Goal: Task Accomplishment & Management: Use online tool/utility

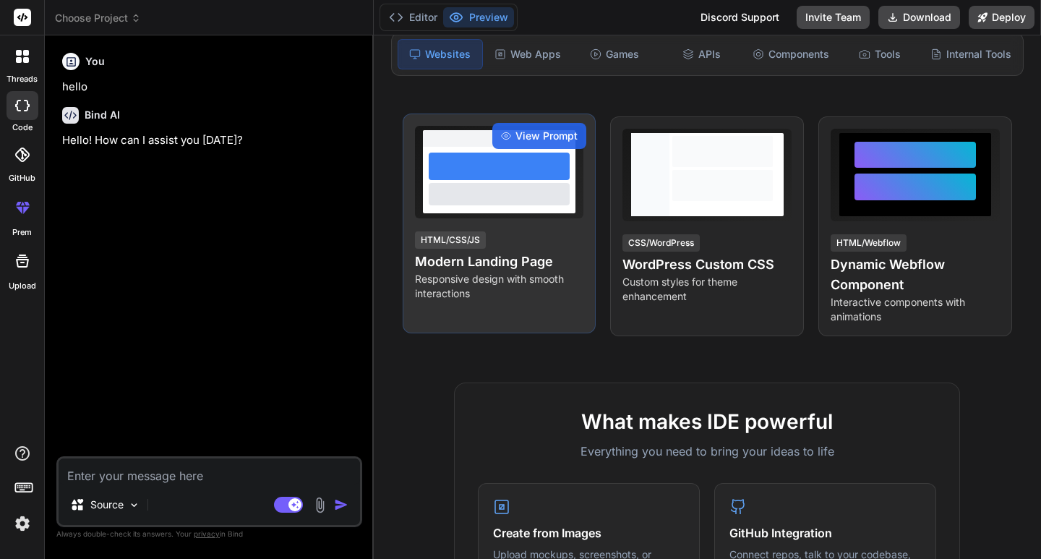
scroll to position [289, 0]
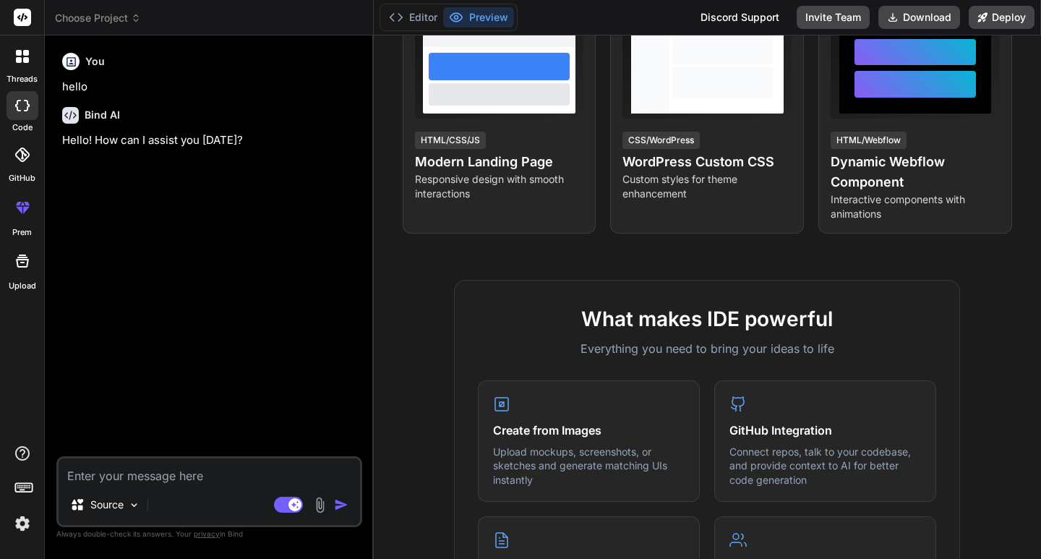
click at [126, 22] on span "Choose Project" at bounding box center [98, 18] width 86 height 14
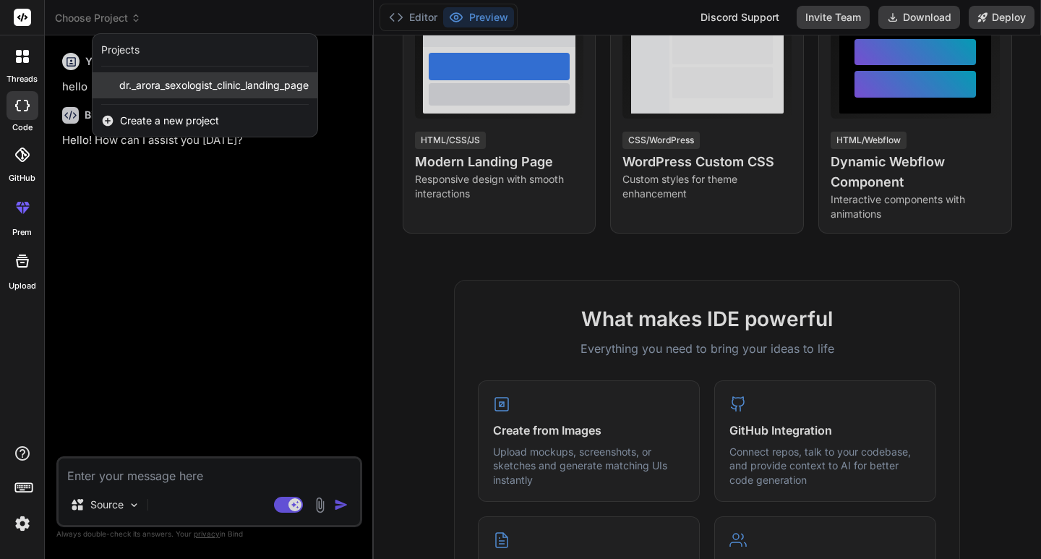
click at [165, 95] on div "dr._arora_sexologist_clinic_landing_page" at bounding box center [205, 85] width 225 height 26
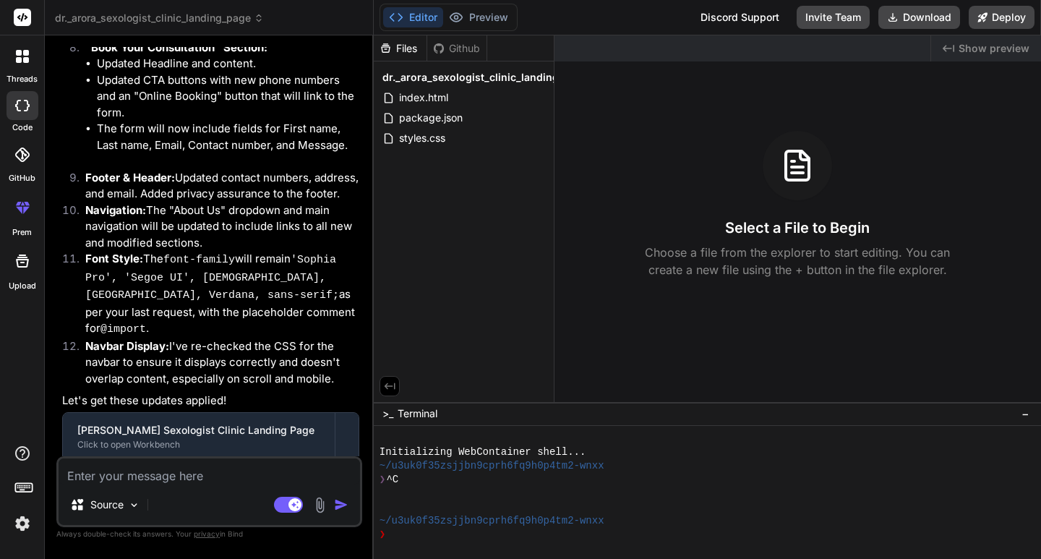
scroll to position [3331, 0]
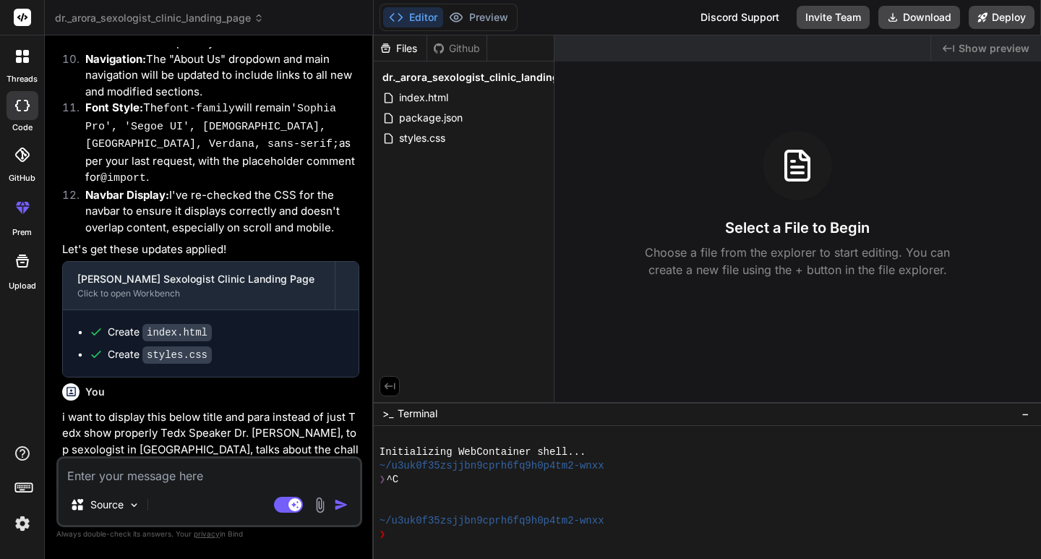
click at [410, 538] on div "❯" at bounding box center [702, 535] width 644 height 14
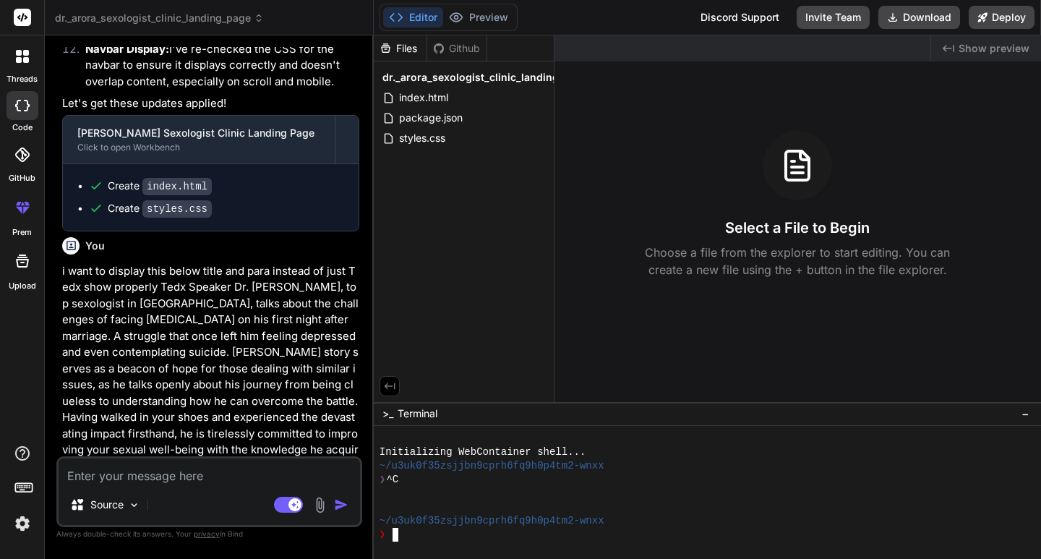
scroll to position [3652, 0]
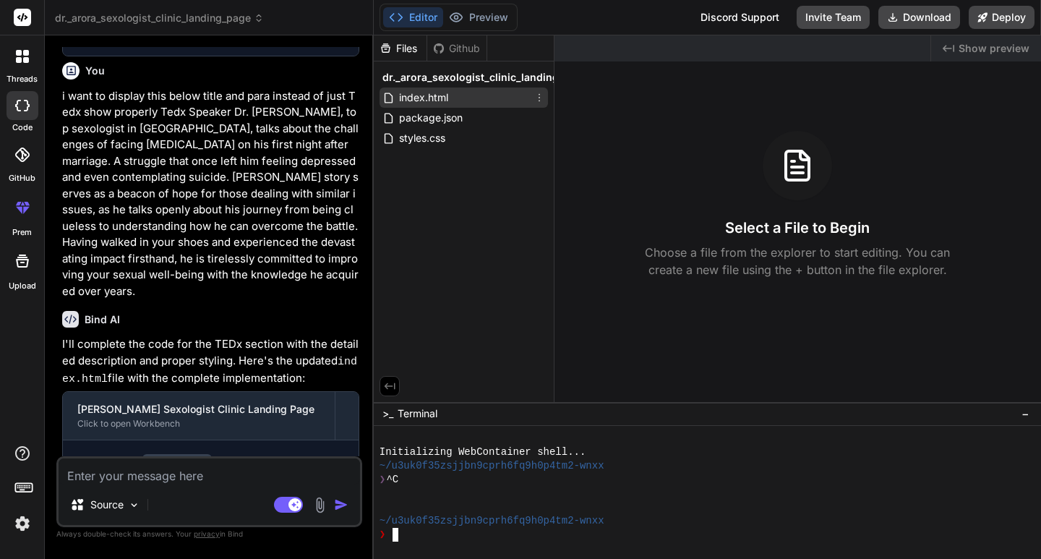
click at [438, 97] on span "index.html" at bounding box center [424, 97] width 52 height 17
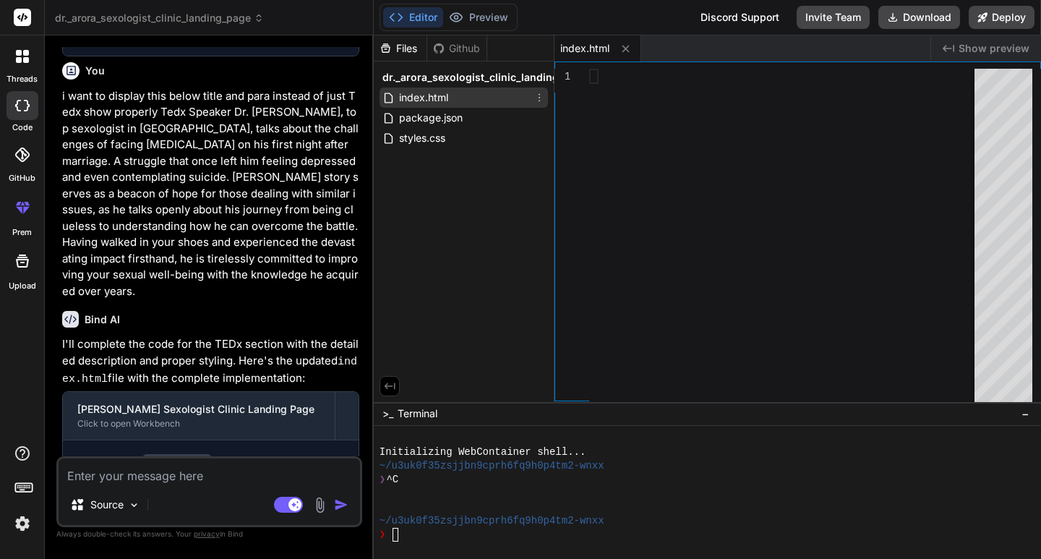
type textarea "x"
click at [620, 76] on div at bounding box center [786, 239] width 394 height 340
click at [998, 10] on button "Deploy" at bounding box center [1002, 17] width 66 height 23
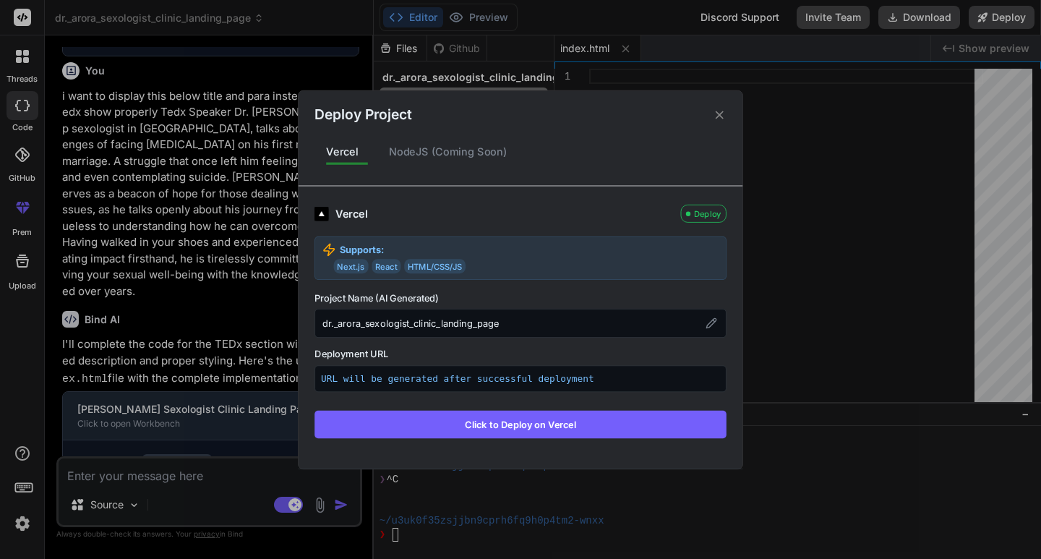
click at [724, 112] on icon at bounding box center [720, 115] width 14 height 14
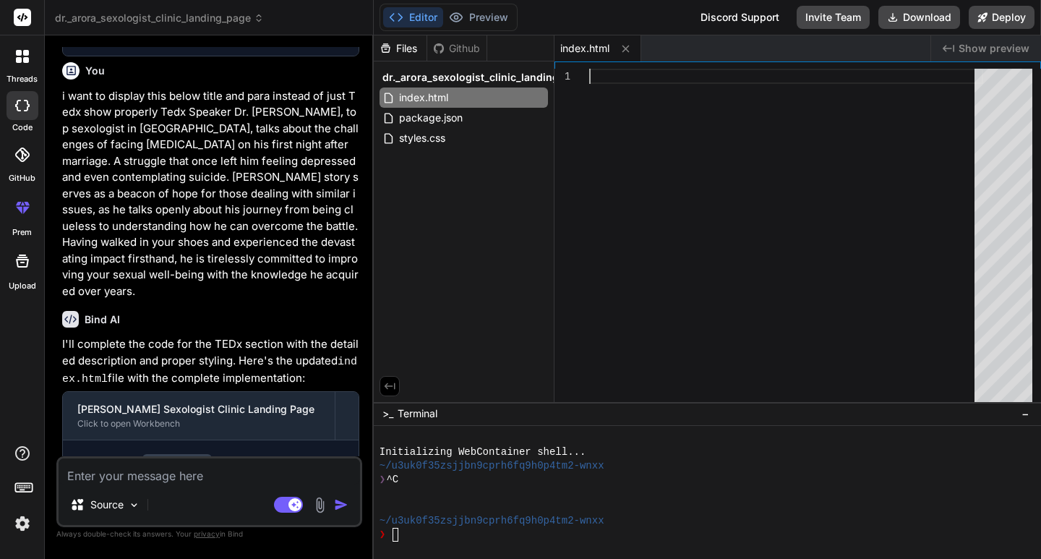
click at [606, 84] on div at bounding box center [786, 239] width 394 height 340
click at [27, 14] on rect at bounding box center [22, 17] width 17 height 17
drag, startPoint x: 108, startPoint y: 27, endPoint x: 119, endPoint y: 25, distance: 11.2
click at [108, 27] on header "dr._arora_sexologist_clinic_landing_page Created with Pixso." at bounding box center [209, 17] width 329 height 35
click at [133, 14] on span "dr._arora_sexologist_clinic_landing_page" at bounding box center [159, 18] width 209 height 14
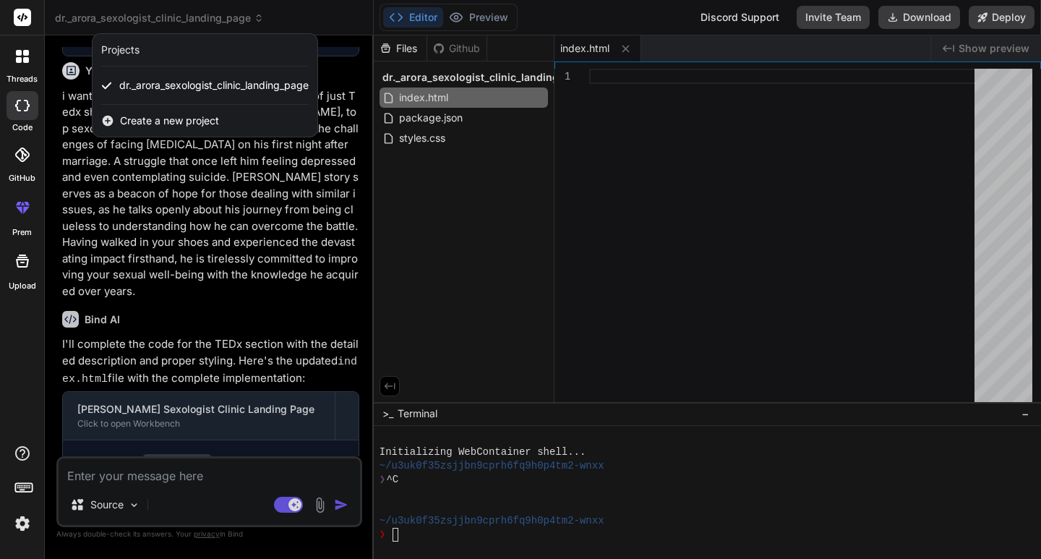
click at [185, 127] on span "Create a new project" at bounding box center [169, 121] width 99 height 14
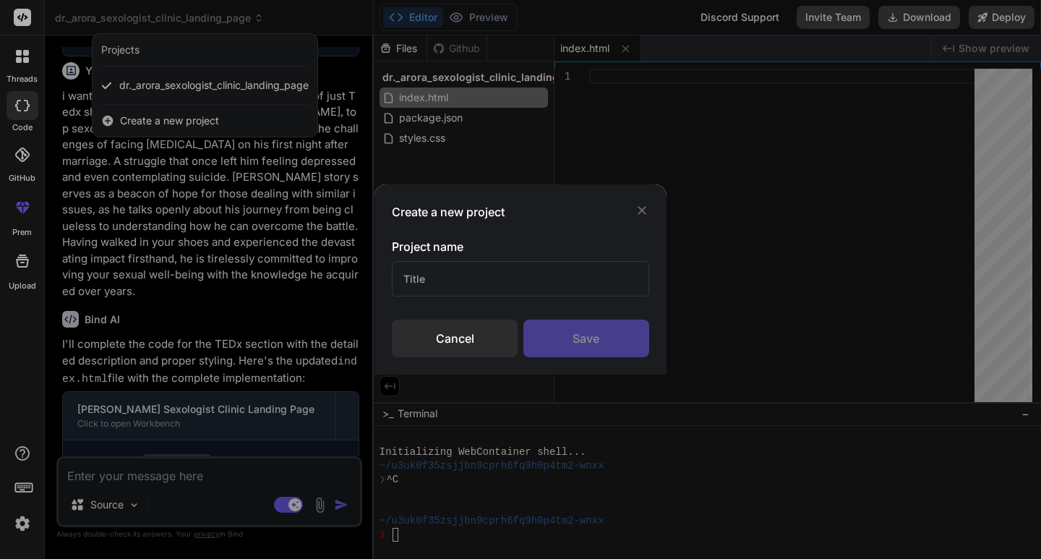
click at [439, 279] on input "text" at bounding box center [520, 278] width 257 height 35
type input "landing page"
click at [613, 338] on div "Save" at bounding box center [586, 339] width 126 height 38
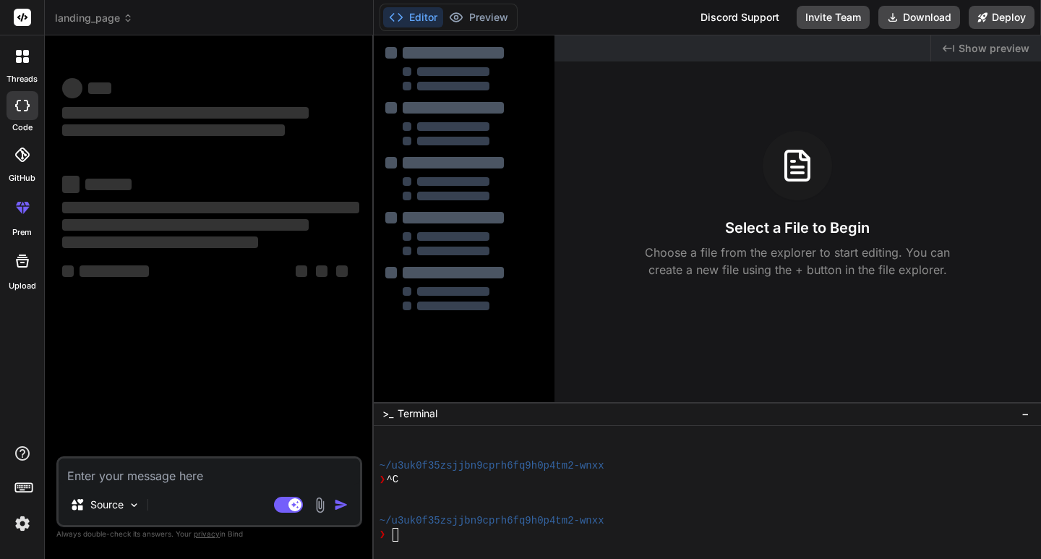
type textarea "x"
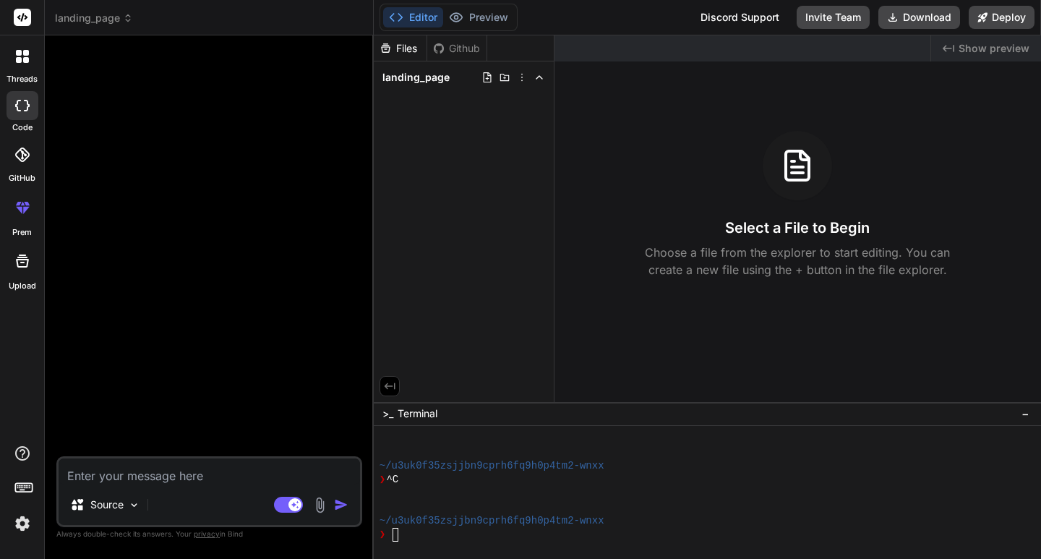
click at [192, 470] on textarea at bounding box center [209, 471] width 301 height 26
paste textarea "<!DOCTYPE html> <html lang="en"> <head> <meta charset="UTF-8"> <meta name="view…"
type textarea "<!DOCTYPE html> <html lang="en"> <head> <meta charset="UTF-8"> <meta name="view…"
type textarea "x"
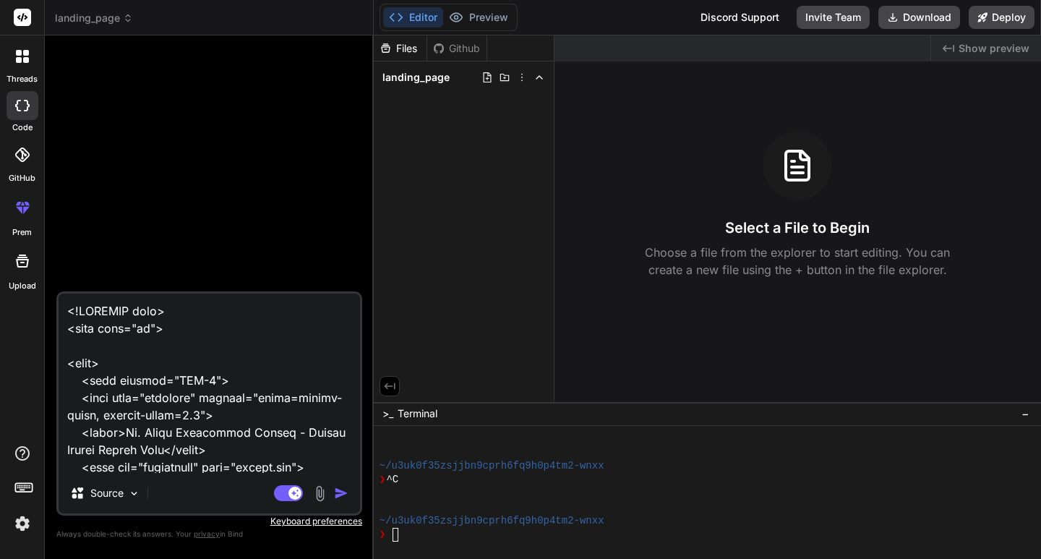
scroll to position [18776, 0]
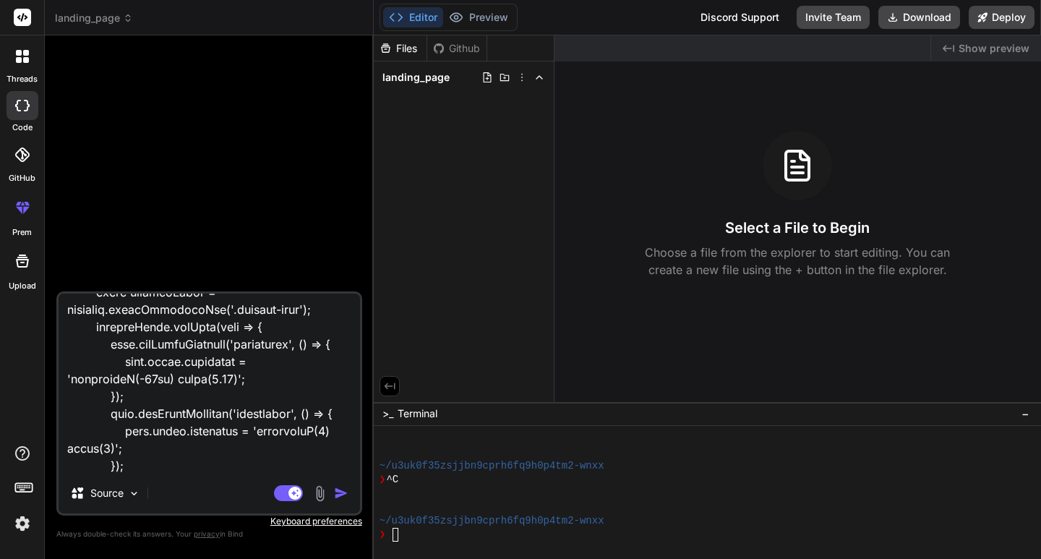
type textarea "x"
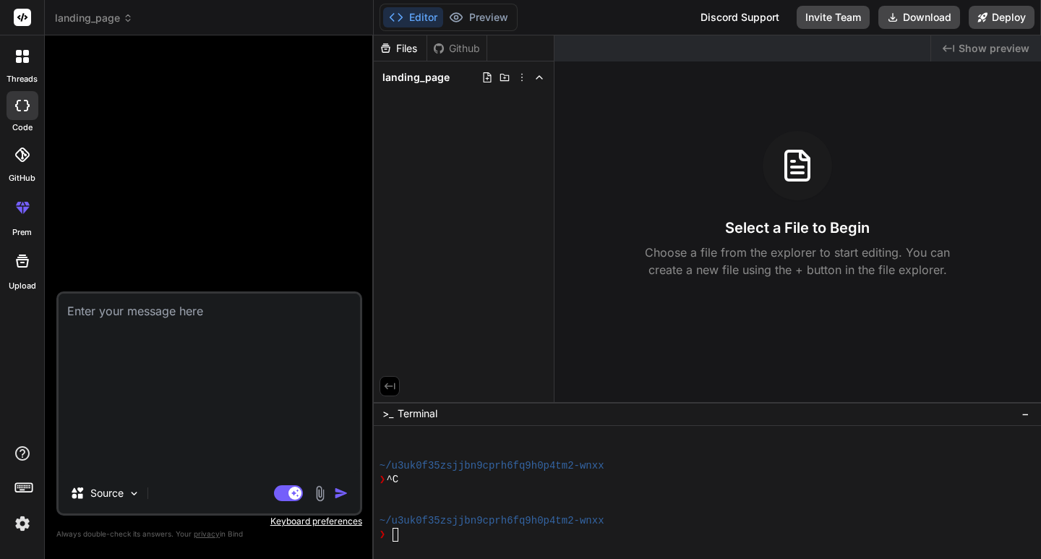
scroll to position [0, 0]
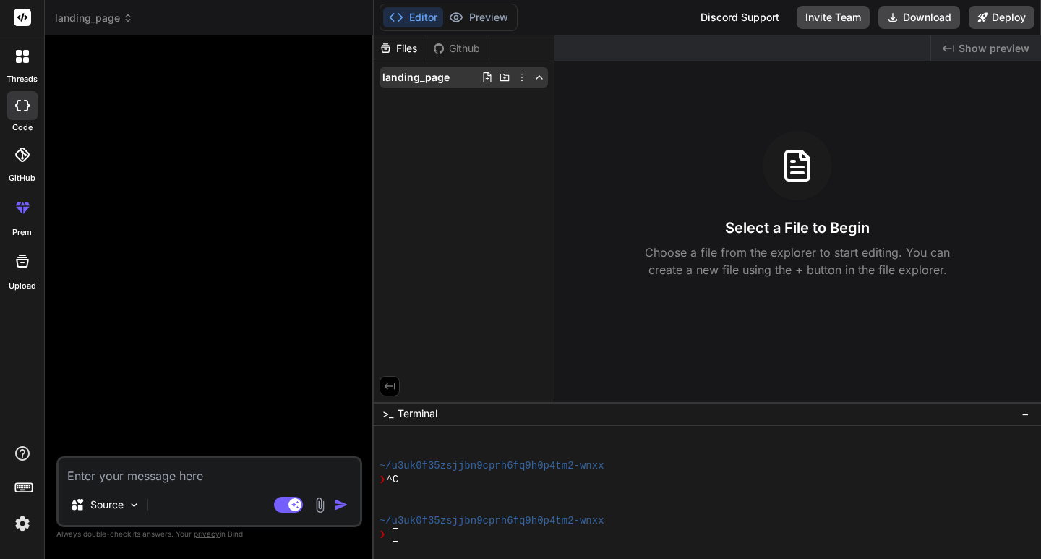
click at [485, 79] on icon at bounding box center [487, 78] width 12 height 12
click at [463, 92] on input "text" at bounding box center [477, 95] width 158 height 17
type input "index.html"
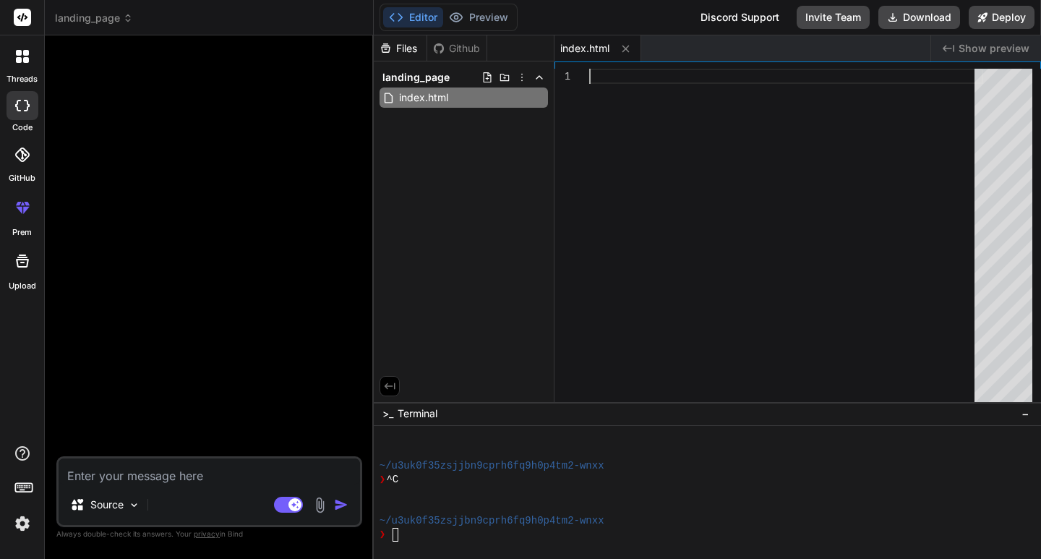
click at [620, 74] on div at bounding box center [786, 239] width 394 height 340
type textarea "}); card.addEventListener('mouseleave', () => { card.style.transform = 'transla…"
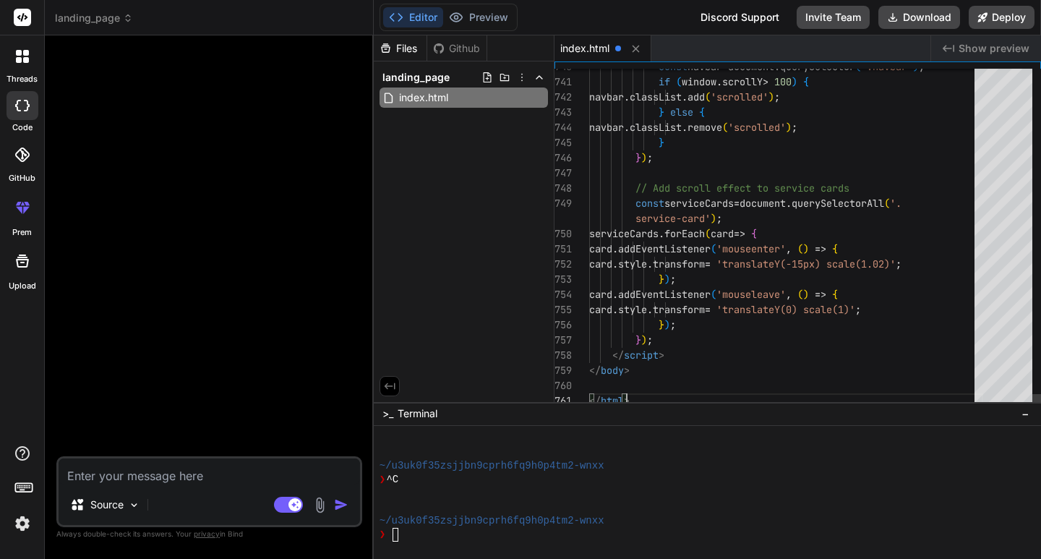
type textarea "x"
click at [484, 290] on div "Files Github landing_page index.html" at bounding box center [464, 218] width 181 height 367
click at [484, 74] on icon at bounding box center [487, 78] width 12 height 12
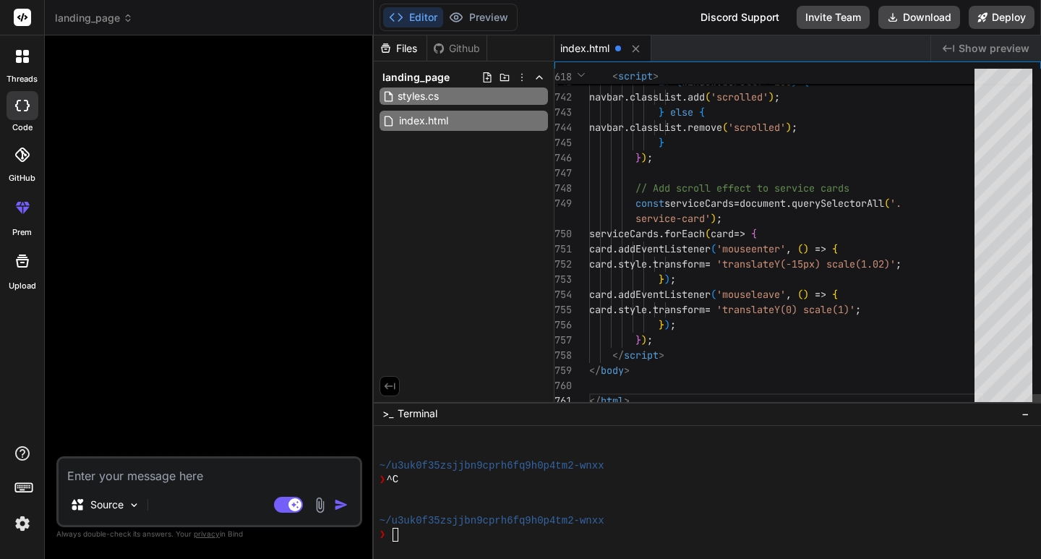
type input "styles.css"
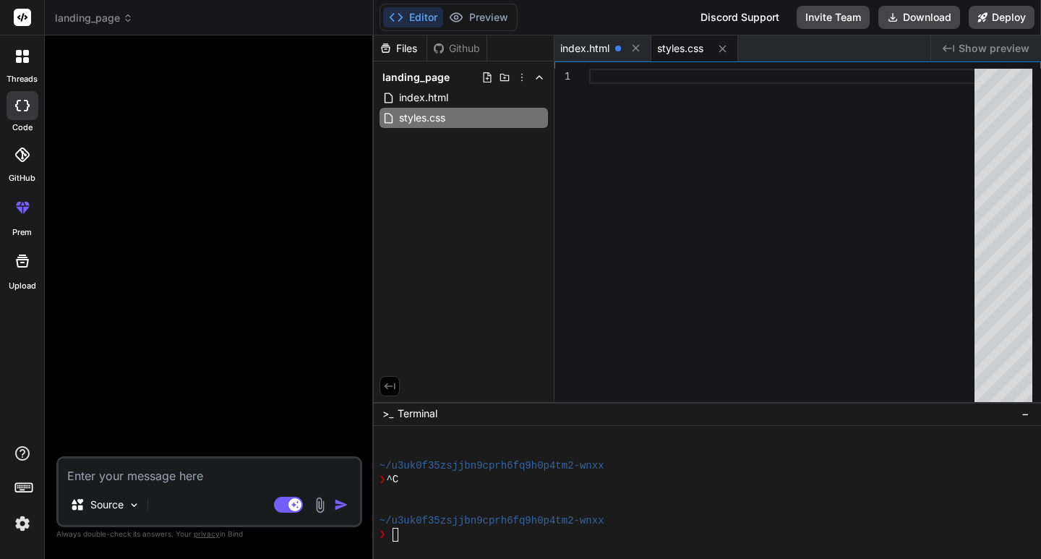
click at [642, 202] on div at bounding box center [786, 239] width 394 height 340
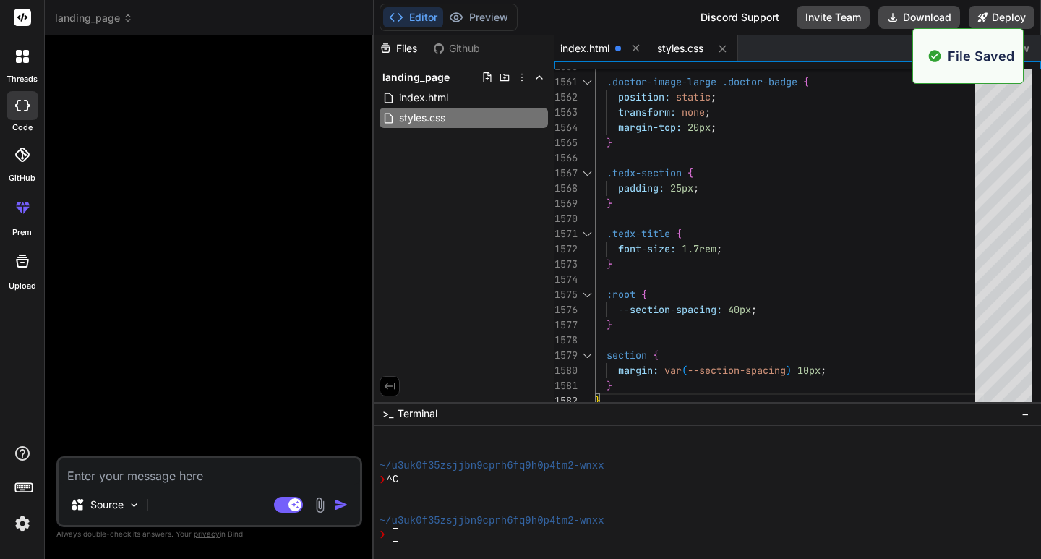
click at [581, 40] on div "index.html" at bounding box center [603, 48] width 97 height 26
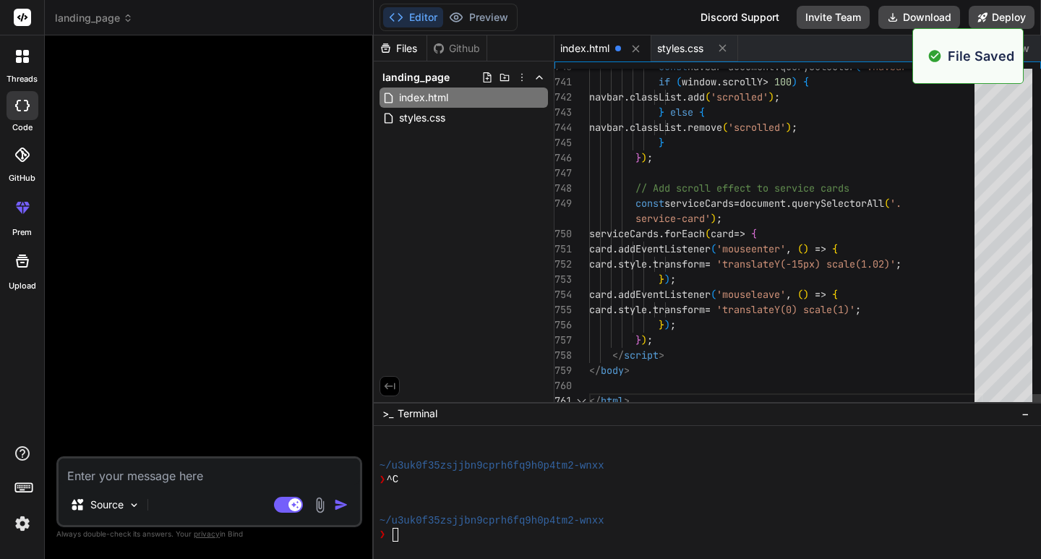
type textarea "navbar.classList.remove('scrolled'); } }); // Add scroll effect to service card…"
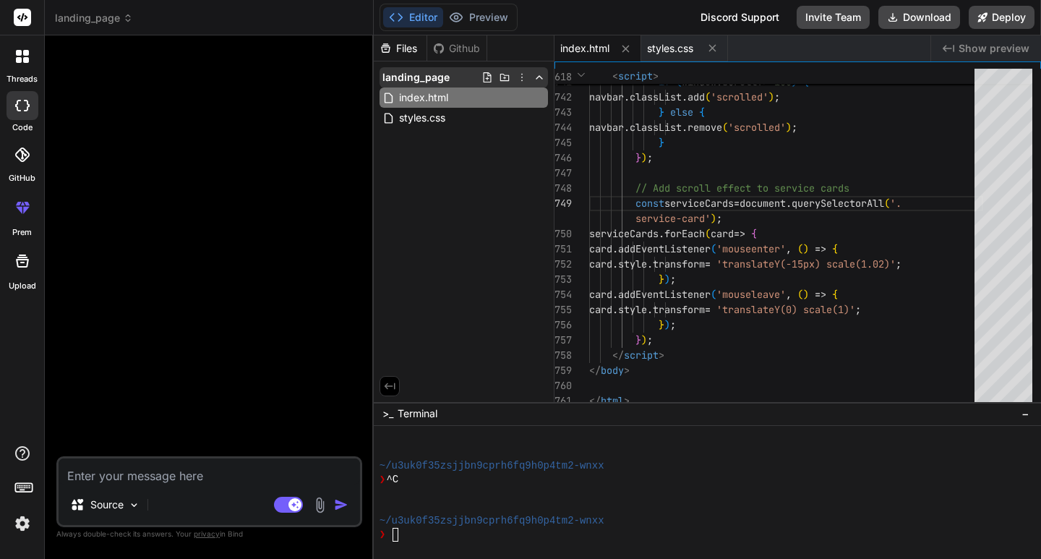
click at [488, 76] on icon at bounding box center [487, 77] width 8 height 10
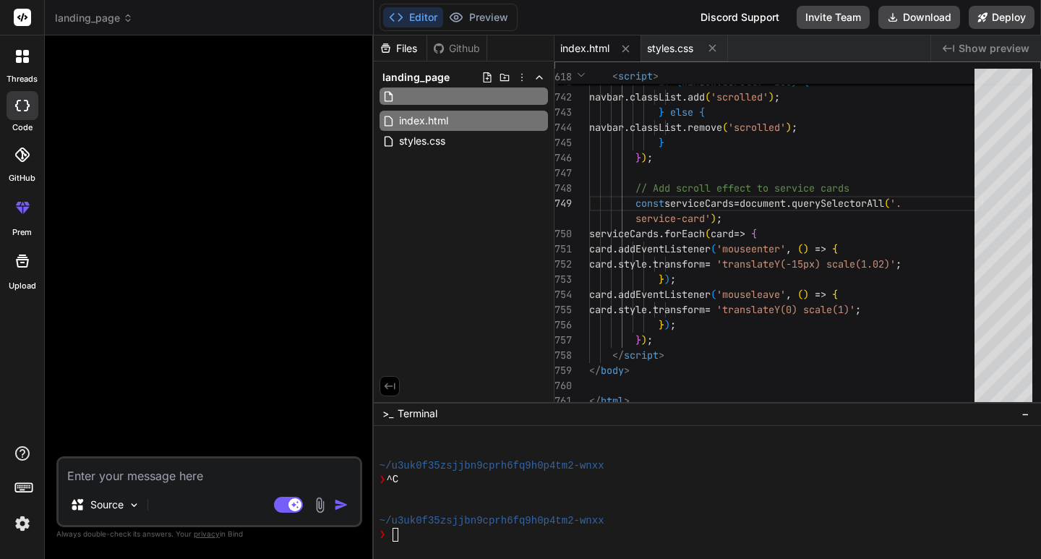
click at [466, 232] on div "Files Github landing_page index.html styles.css" at bounding box center [464, 218] width 181 height 367
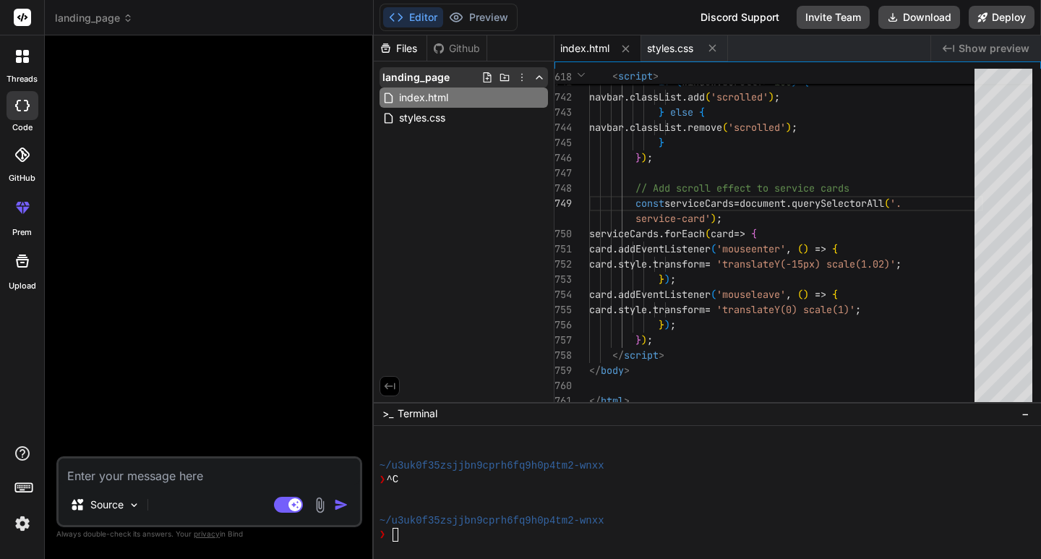
click at [442, 74] on span "landing_page" at bounding box center [415, 77] width 67 height 14
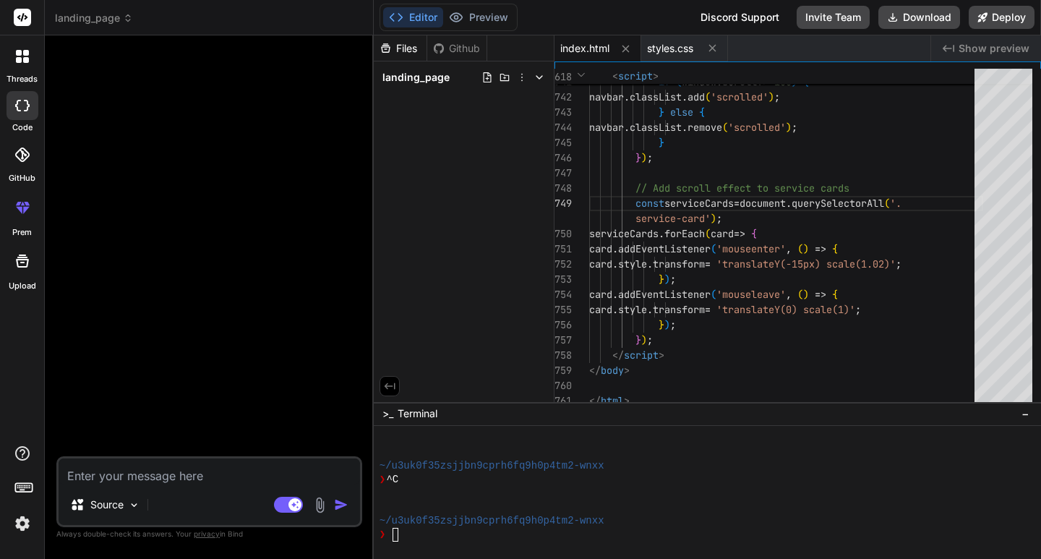
click at [442, 74] on span "landing_page" at bounding box center [415, 77] width 67 height 14
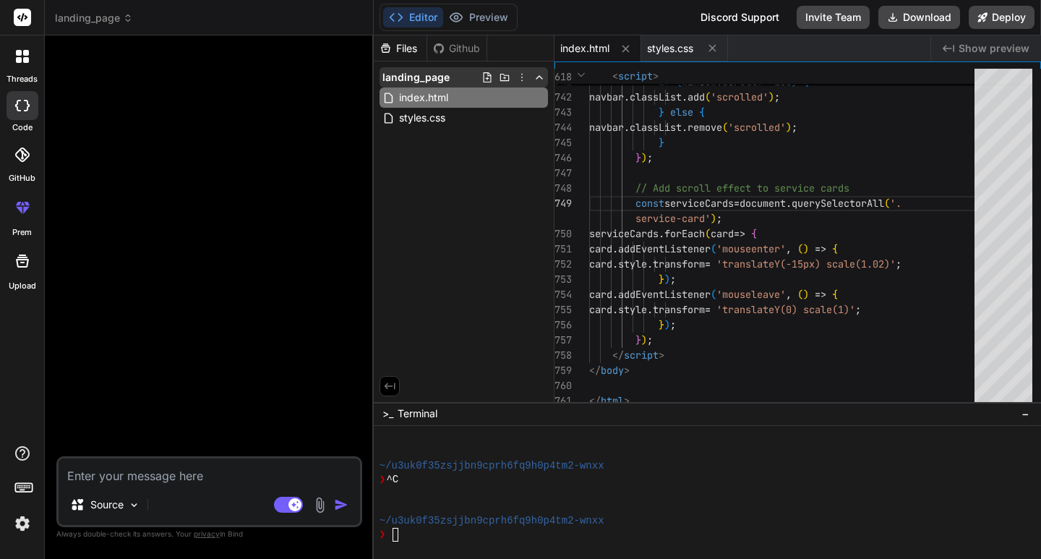
click at [486, 80] on icon at bounding box center [487, 78] width 12 height 12
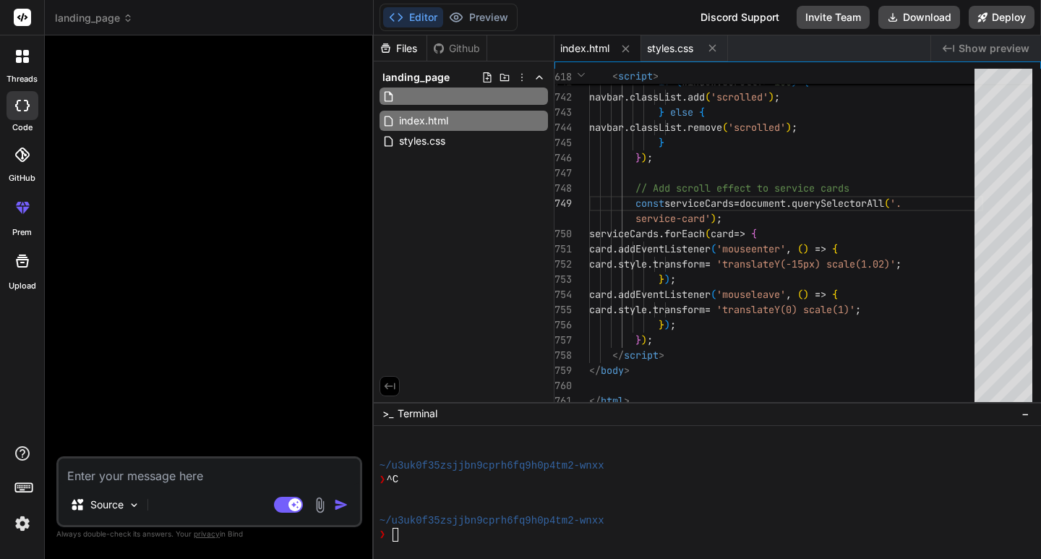
click at [497, 262] on div "Files Github landing_page index.html styles.css" at bounding box center [464, 218] width 181 height 367
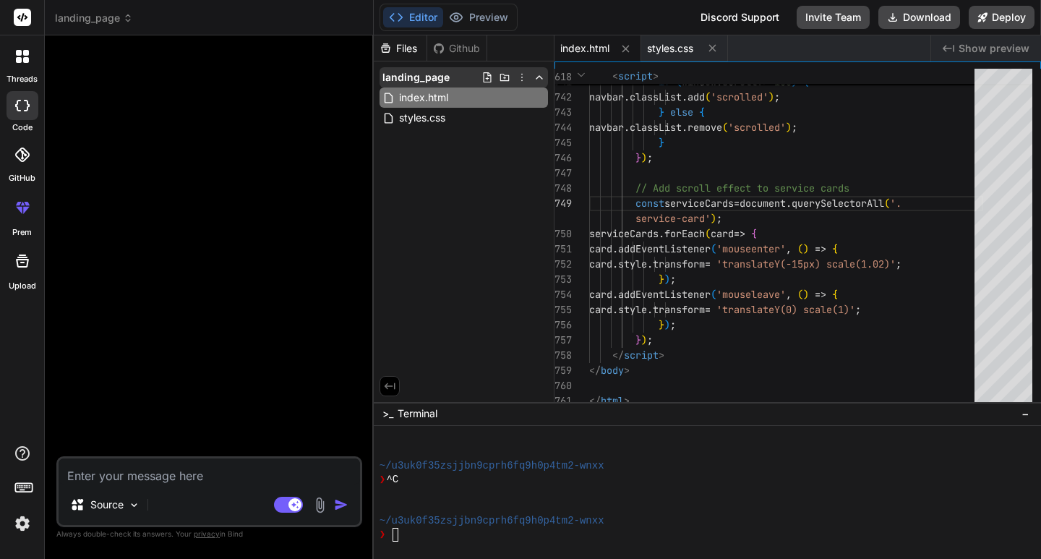
click at [523, 79] on icon at bounding box center [522, 78] width 12 height 12
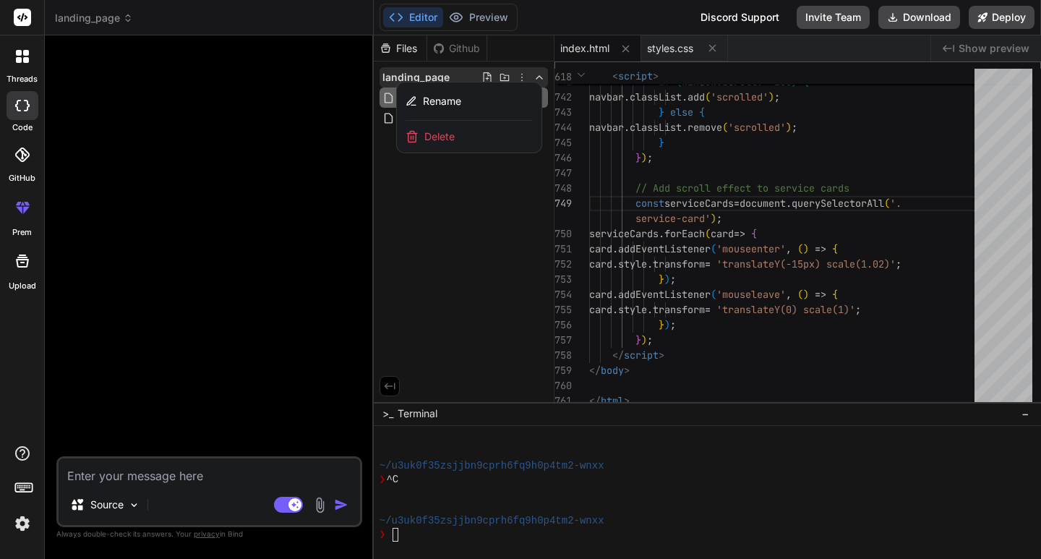
click at [500, 248] on div at bounding box center [707, 296] width 667 height 523
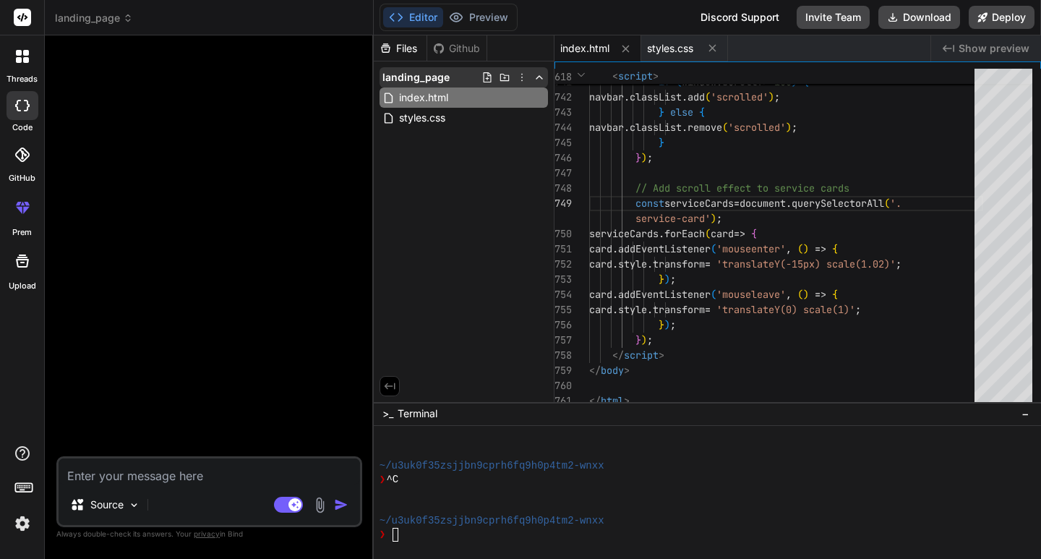
click at [443, 74] on span "landing_page" at bounding box center [415, 77] width 67 height 14
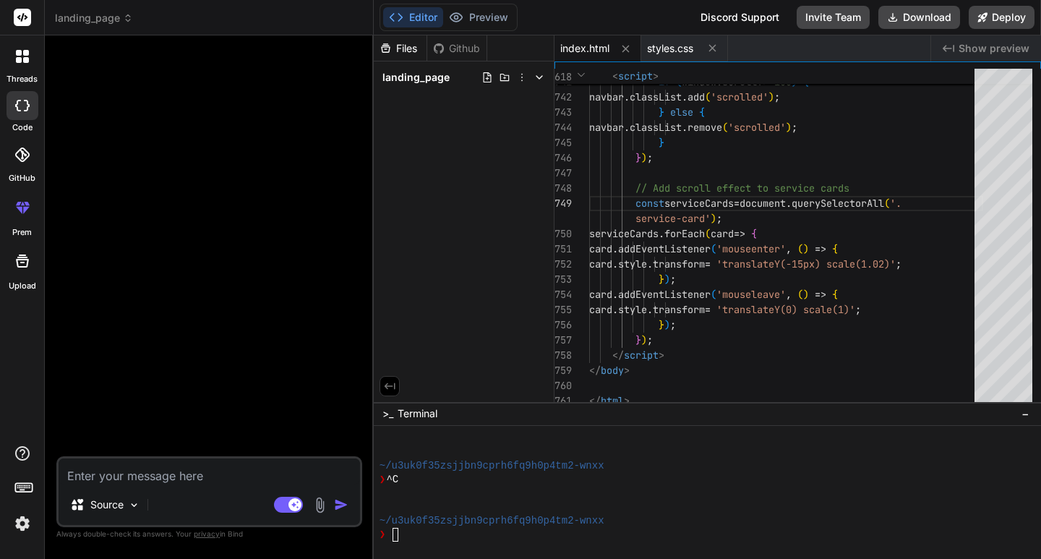
click at [443, 74] on span "landing_page" at bounding box center [415, 77] width 67 height 14
click at [487, 75] on icon at bounding box center [487, 78] width 12 height 12
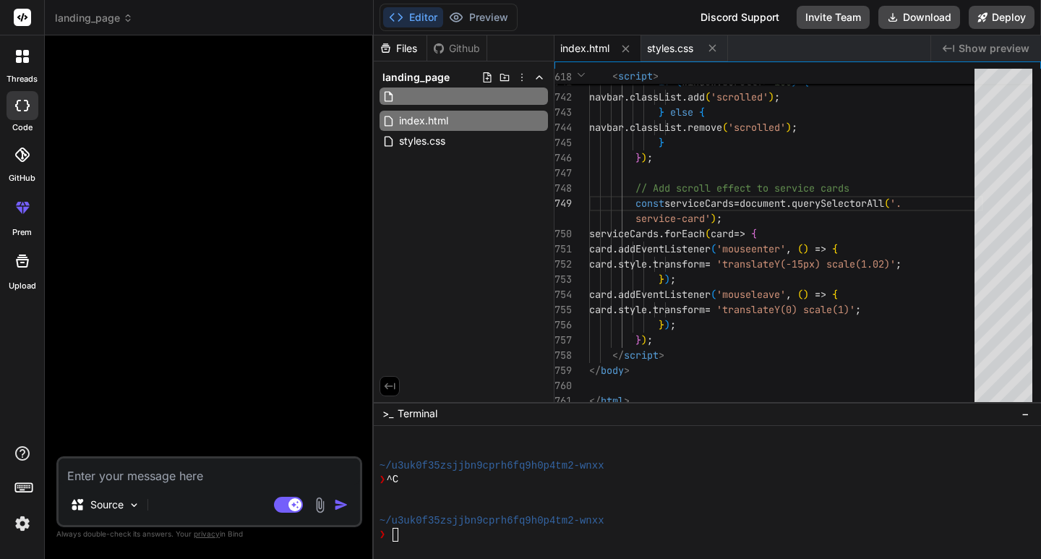
click at [451, 291] on div "Files Github landing_page index.html styles.css" at bounding box center [464, 218] width 181 height 367
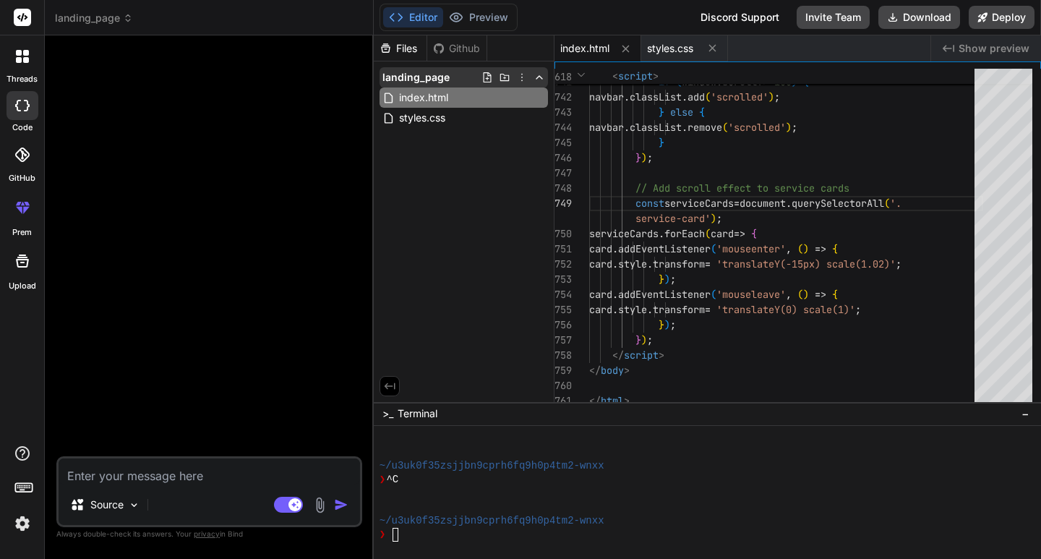
click at [481, 79] on icon at bounding box center [487, 78] width 12 height 12
type input "package-lock.json"
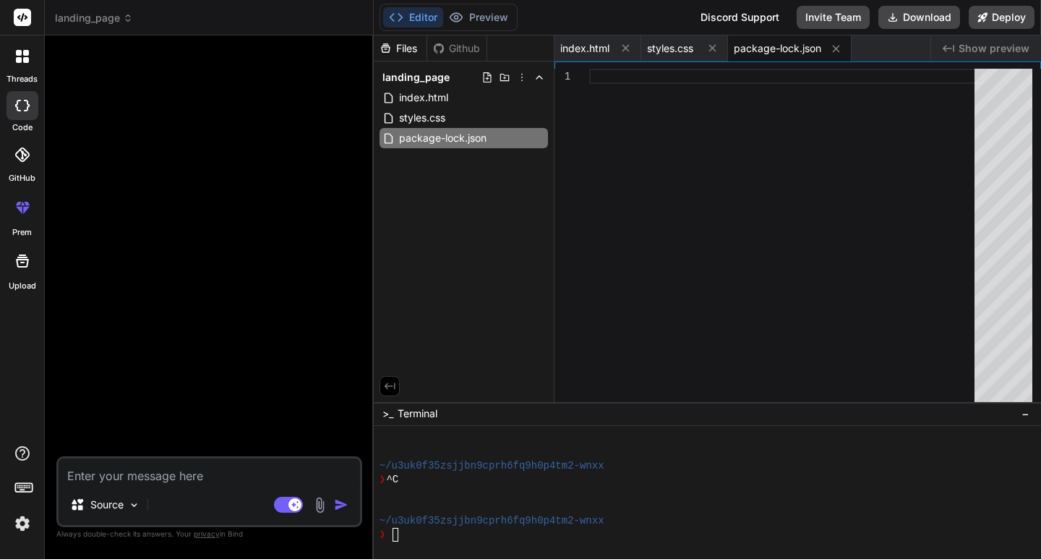
click at [651, 93] on div at bounding box center [786, 239] width 394 height 340
type textarea ""engines": { "node": ">=12" } } } }"
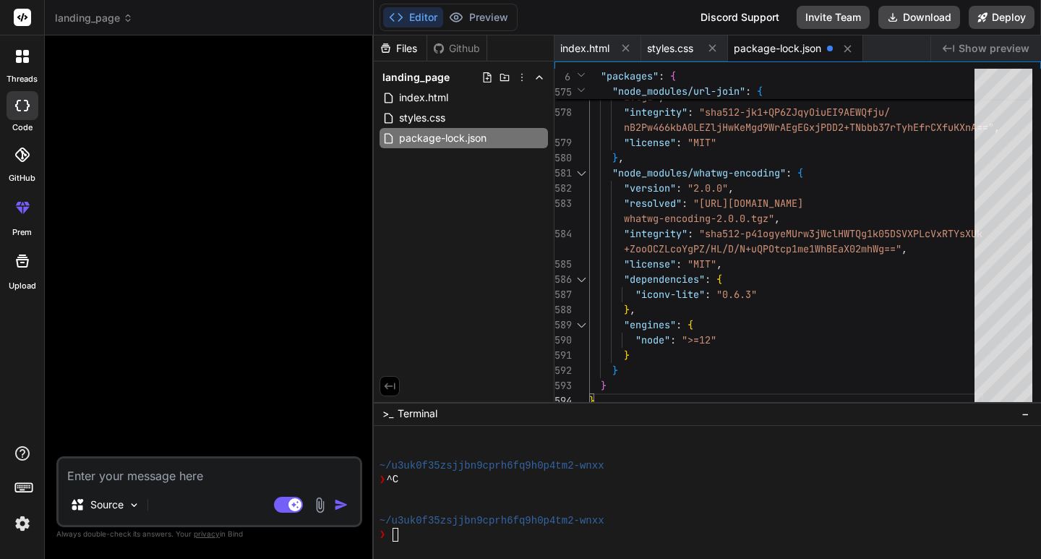
click at [476, 291] on div "Files Github landing_page index.html styles.css package-lock.json" at bounding box center [464, 218] width 181 height 367
click at [489, 80] on icon at bounding box center [487, 78] width 12 height 12
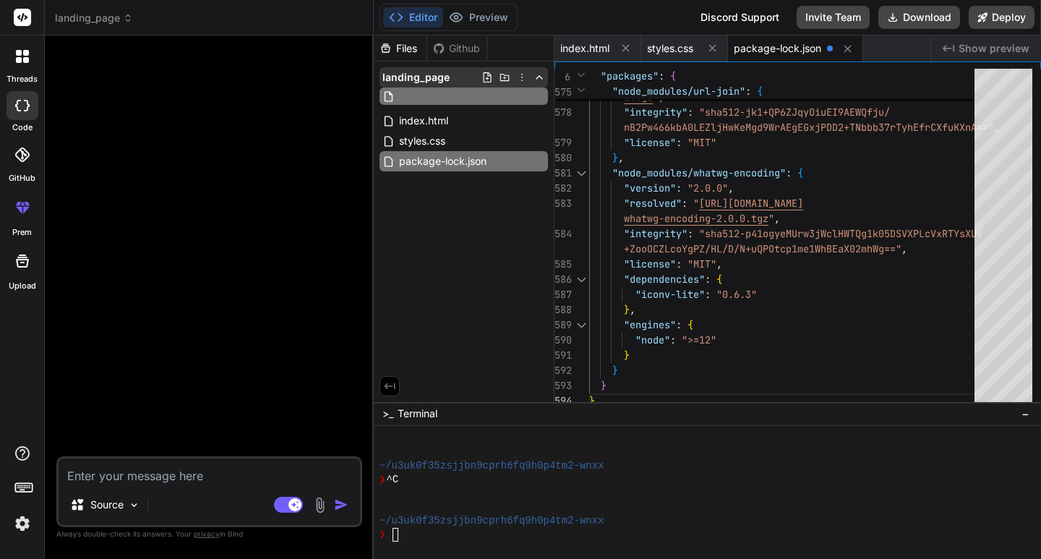
type input "package.json"
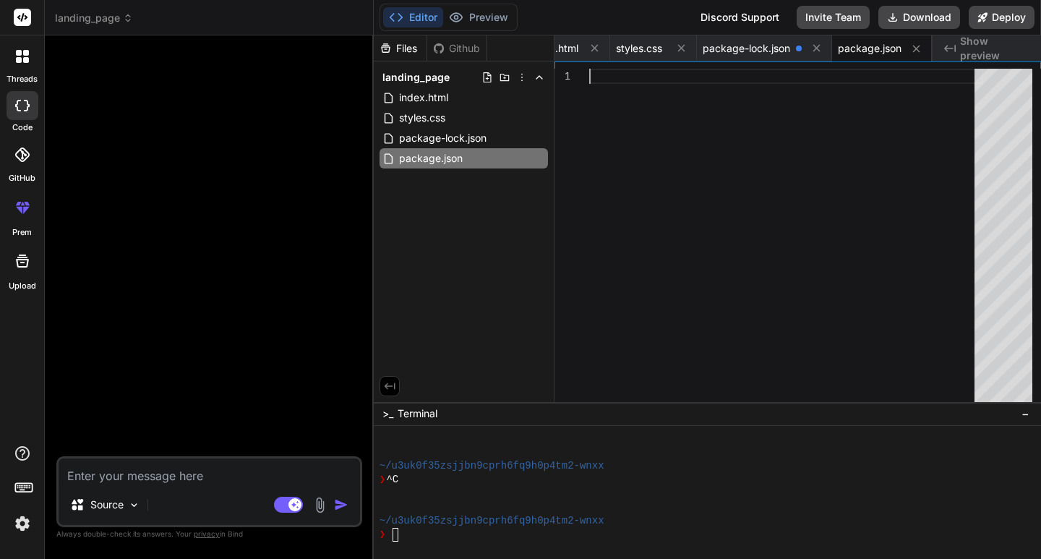
click at [692, 176] on div at bounding box center [786, 239] width 394 height 340
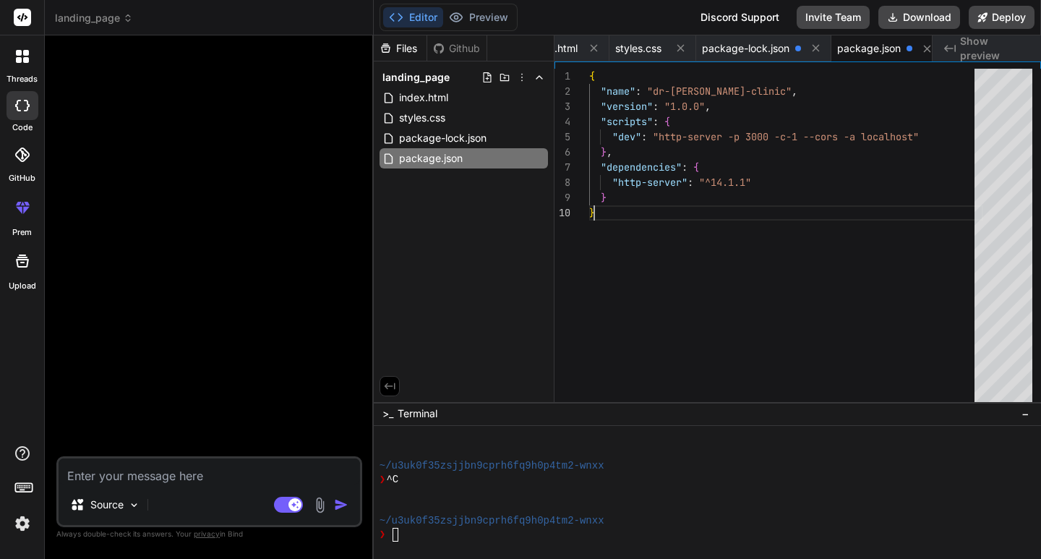
scroll to position [0, 43]
click at [498, 282] on div "Files Github landing_page index.html styles.css package-lock.json package.json" at bounding box center [464, 218] width 181 height 367
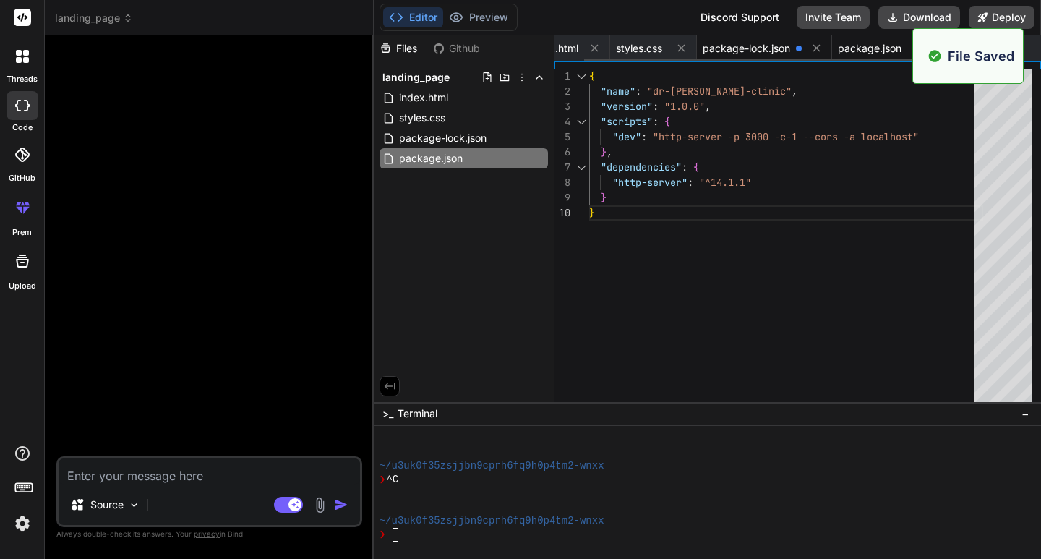
click at [764, 44] on span "package-lock.json" at bounding box center [746, 48] width 87 height 14
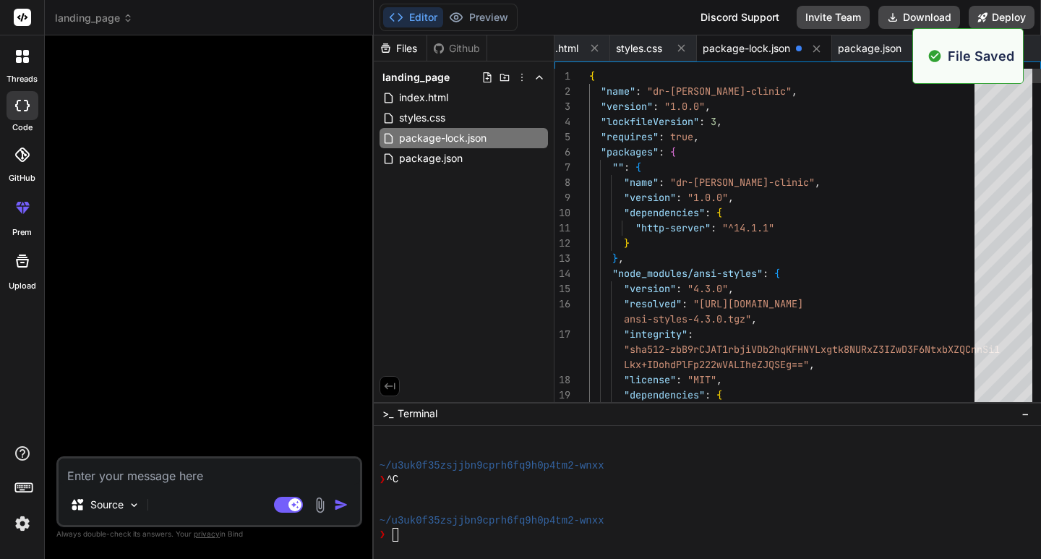
type textarea ""http-server": "^14.1.1" } }, "node_modules/ansi-styles": { "version": "4.3.0",…"
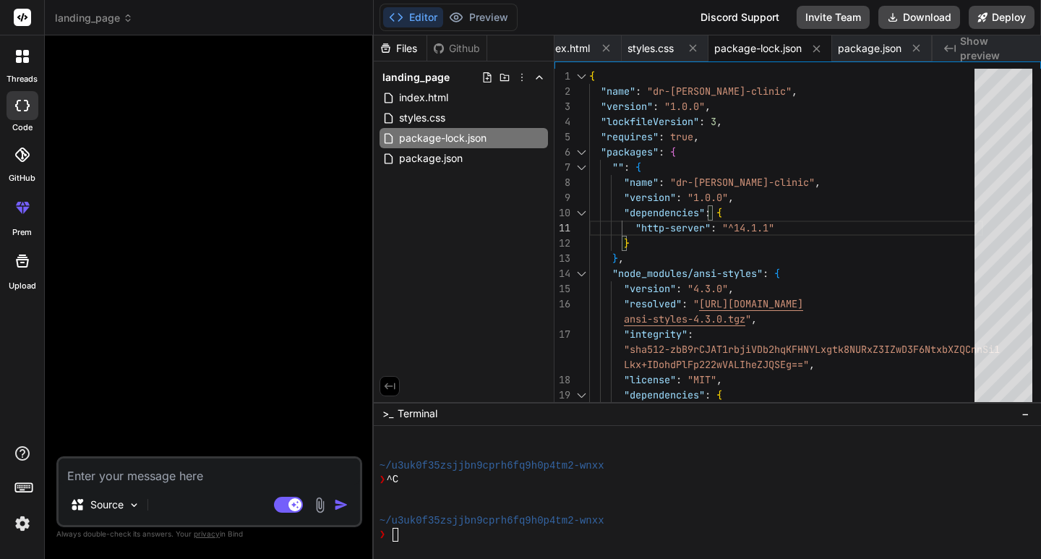
click at [192, 474] on textarea at bounding box center [209, 471] width 301 height 26
type textarea "n"
type textarea "x"
type textarea "no"
type textarea "x"
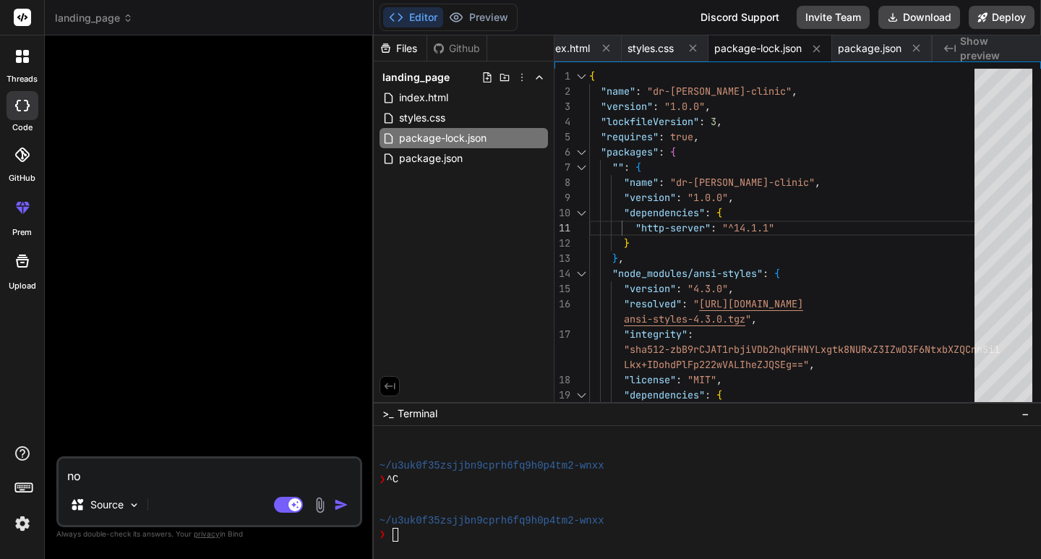
type textarea "now"
type textarea "x"
type textarea "now"
type textarea "x"
type textarea "now"
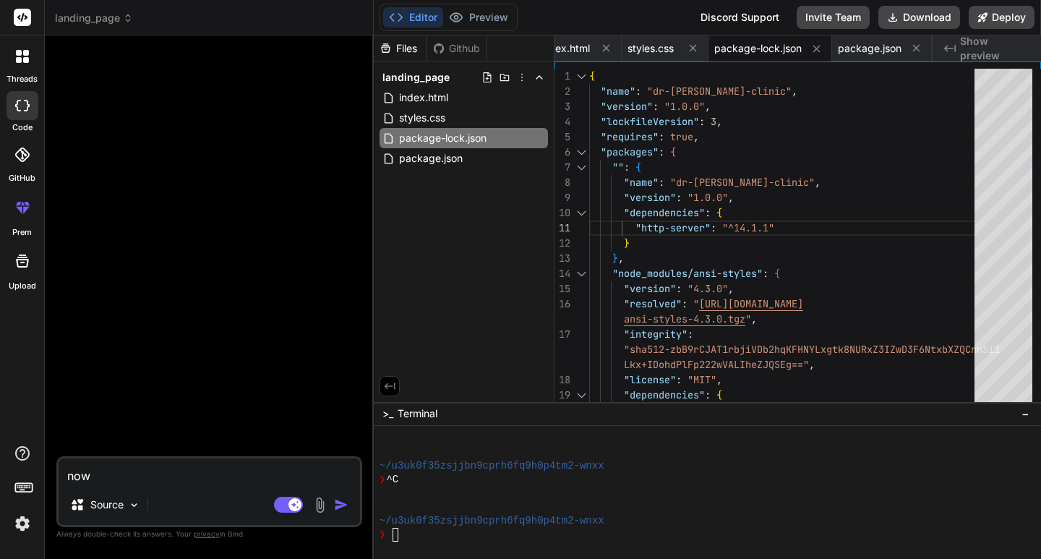
type textarea "x"
type textarea "no"
type textarea "x"
type textarea "n"
type textarea "x"
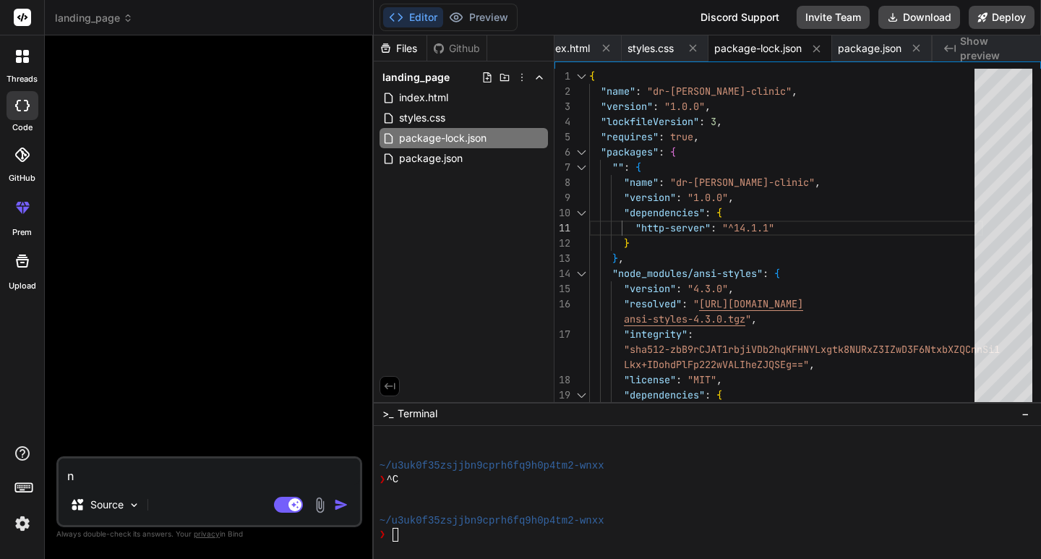
type textarea "x"
type textarea "i"
type textarea "x"
type textarea "i"
type textarea "x"
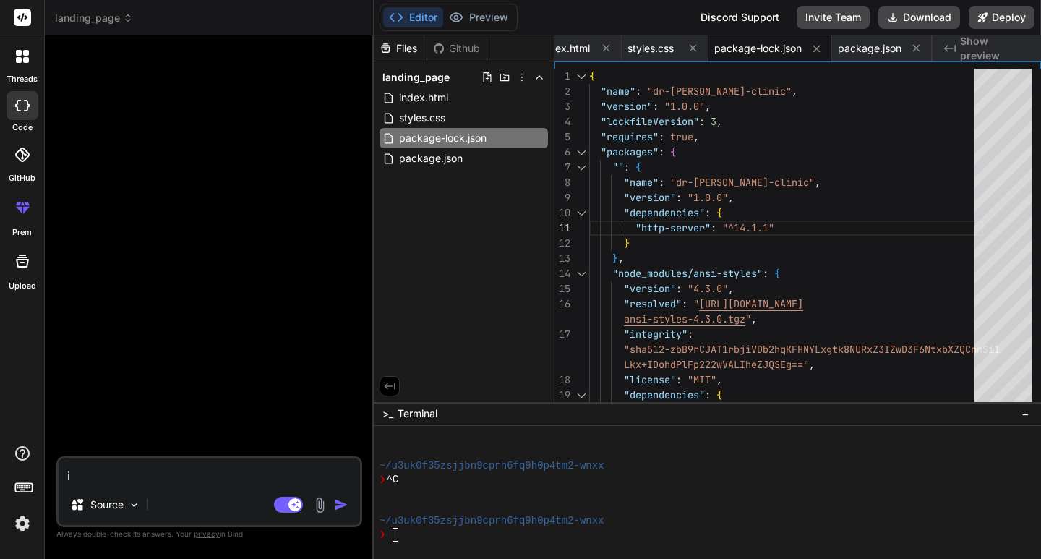
type textarea "i h"
type textarea "x"
type textarea "i ha"
type textarea "x"
type textarea "i hav"
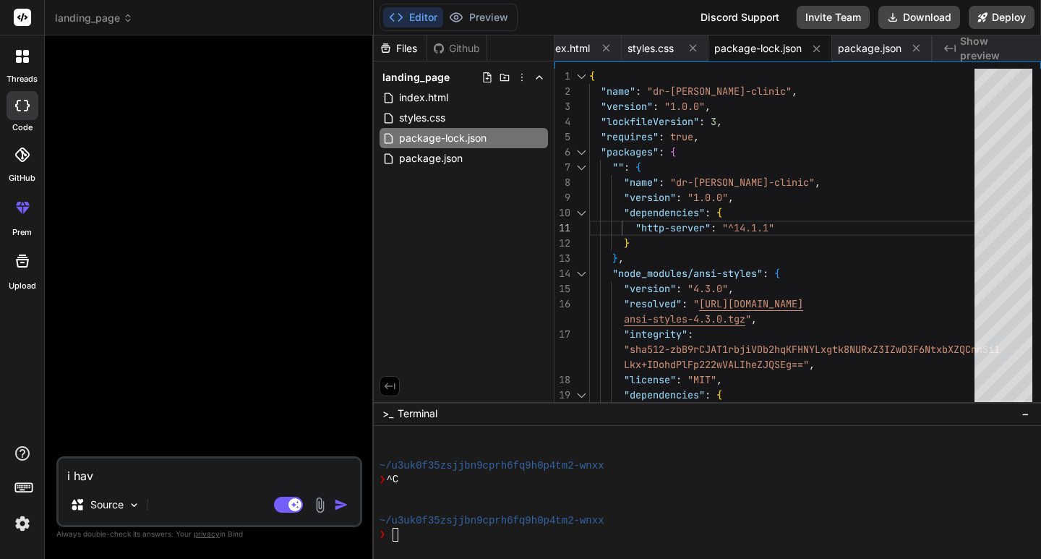
type textarea "x"
type textarea "i ha"
type textarea "x"
type textarea "i h"
type textarea "x"
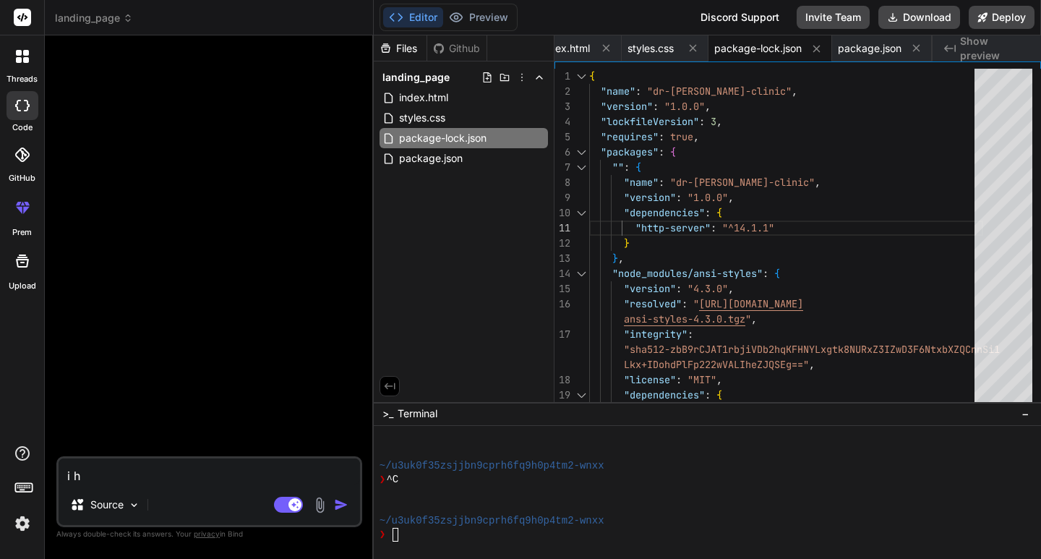
type textarea "i"
type textarea "x"
type textarea "i"
type textarea "x"
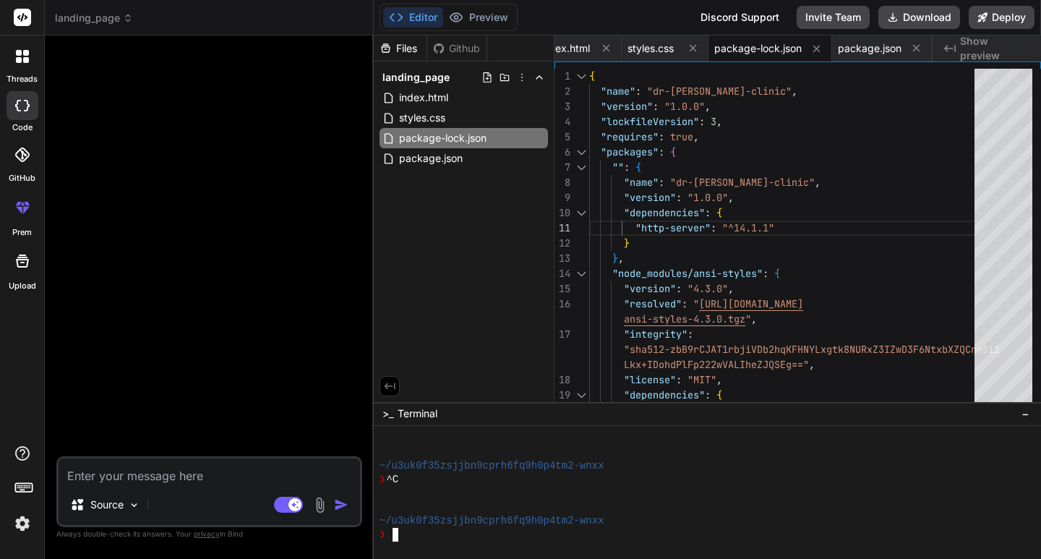
click at [441, 539] on div "❯" at bounding box center [702, 535] width 644 height 14
click at [190, 478] on textarea at bounding box center [209, 471] width 301 height 26
type textarea "i"
type textarea "x"
type textarea "i"
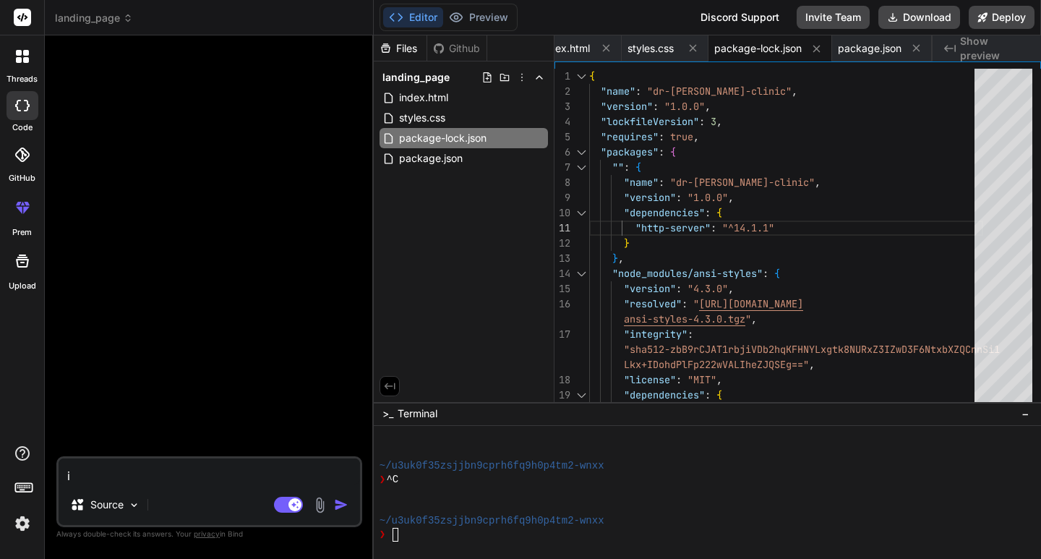
type textarea "x"
type textarea "i h"
type textarea "x"
type textarea "i ha"
type textarea "x"
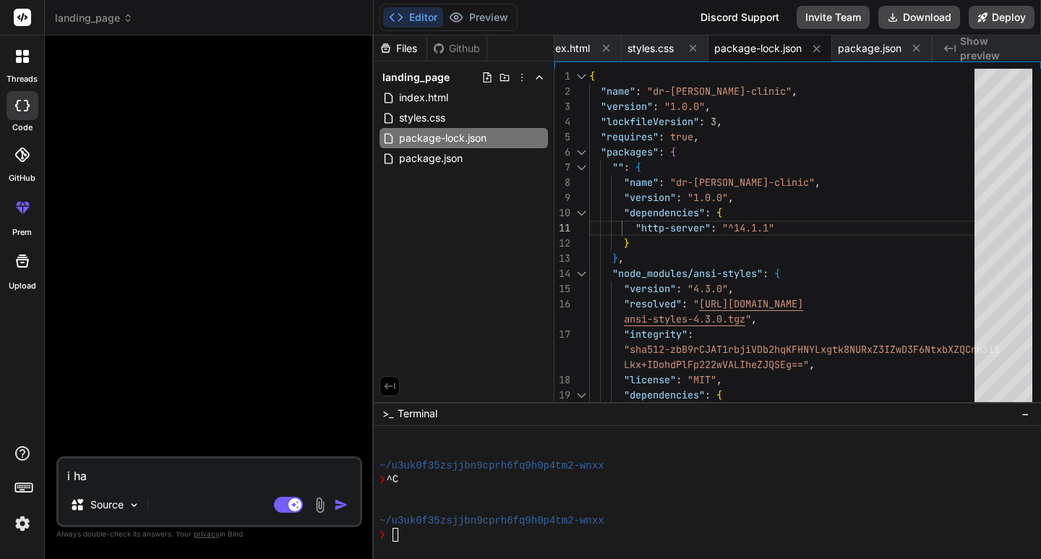
type textarea "i hav"
type textarea "x"
type textarea "i have"
type textarea "x"
type textarea "i have"
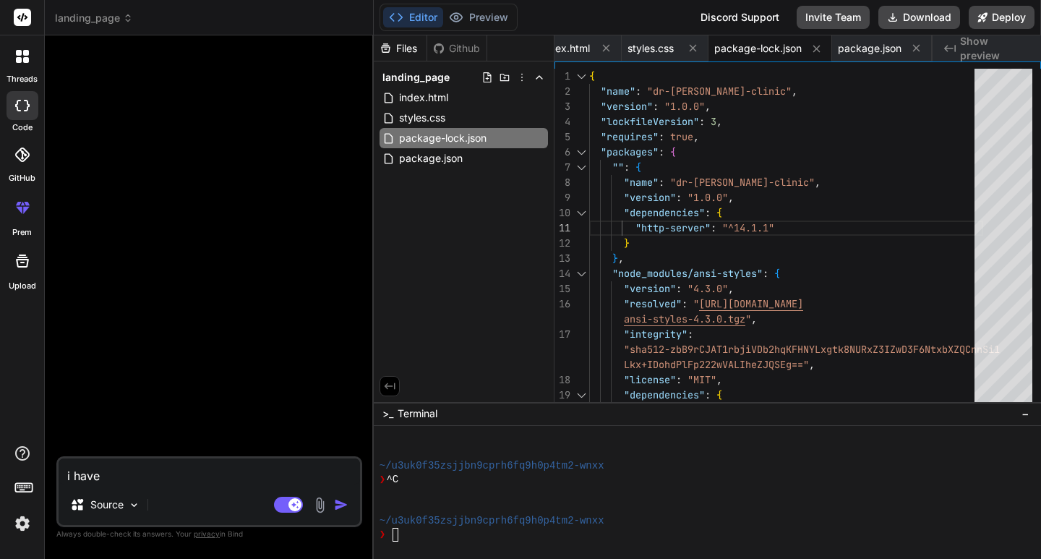
type textarea "x"
type textarea "i have g"
type textarea "x"
type textarea "i have gi"
type textarea "x"
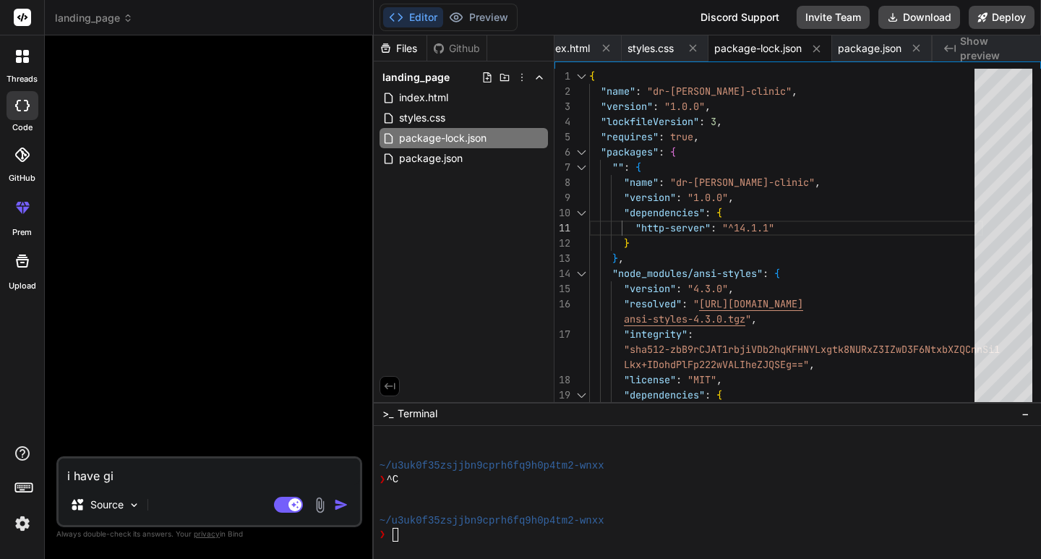
type textarea "i have giv"
type textarea "x"
type textarea "i have give"
type textarea "x"
type textarea "i have given"
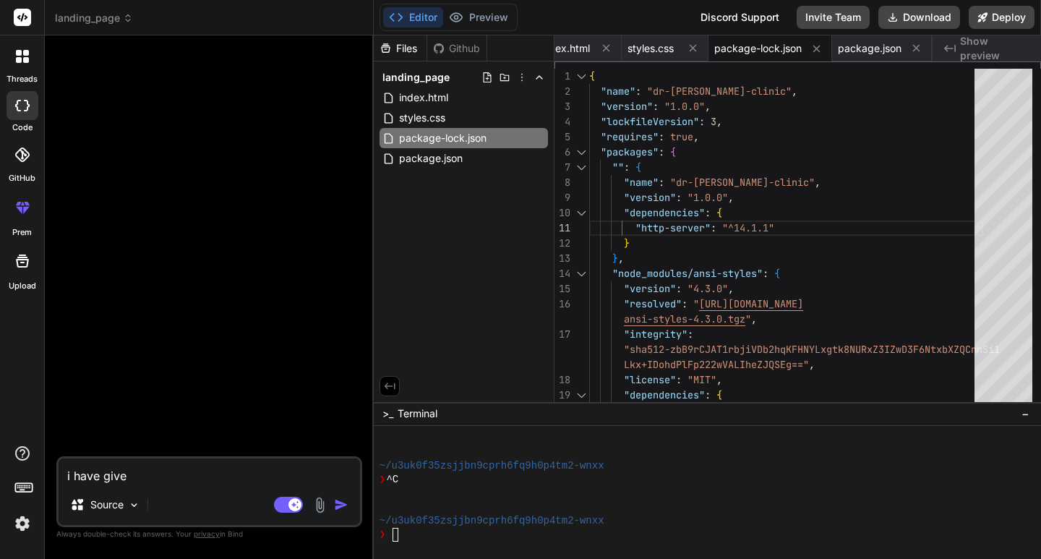
type textarea "x"
type textarea "i have given"
type textarea "x"
type textarea "i have given y"
type textarea "x"
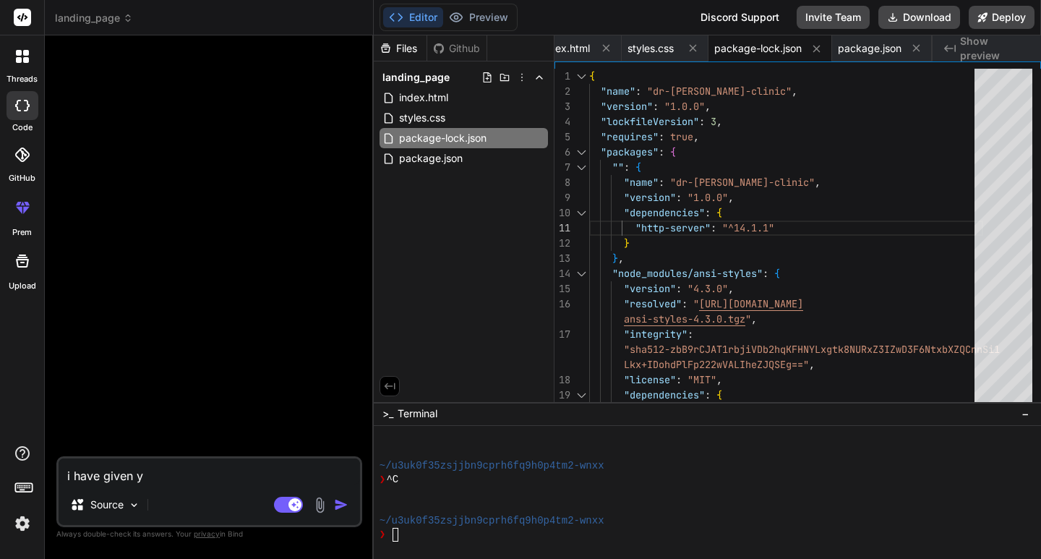
type textarea "i have given yo"
type textarea "x"
type textarea "i have given you"
type textarea "x"
type textarea "i have given you"
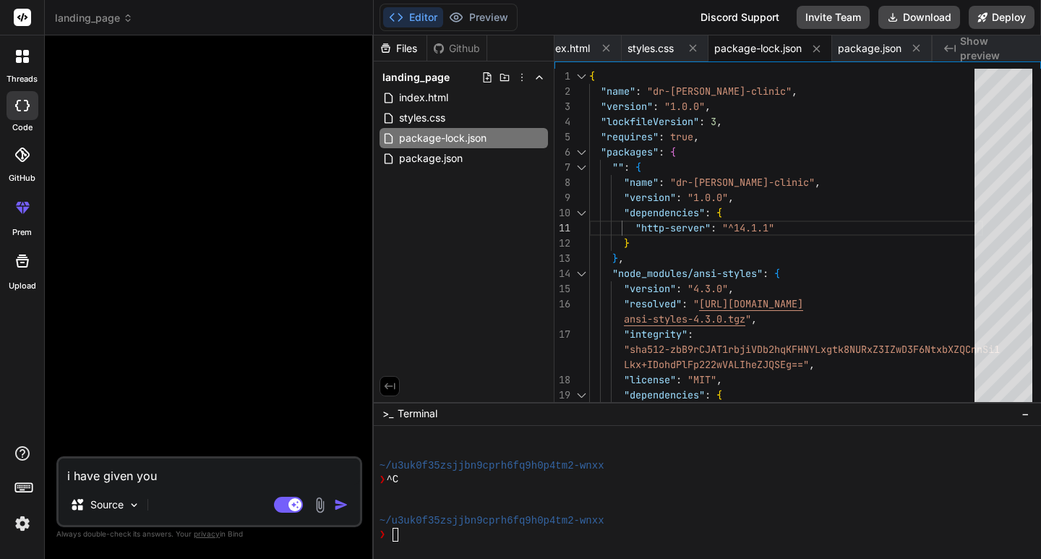
type textarea "x"
type textarea "i have given you a"
type textarea "x"
type textarea "i have given you al"
type textarea "x"
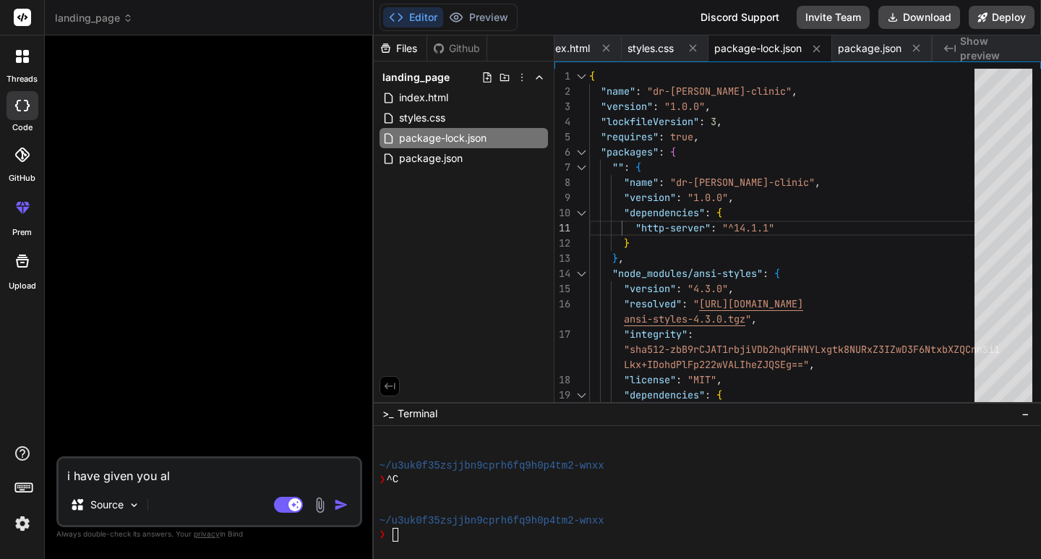
type textarea "i have given you all"
type textarea "x"
type textarea "i have given you all"
type textarea "x"
type textarea "i have given you all t"
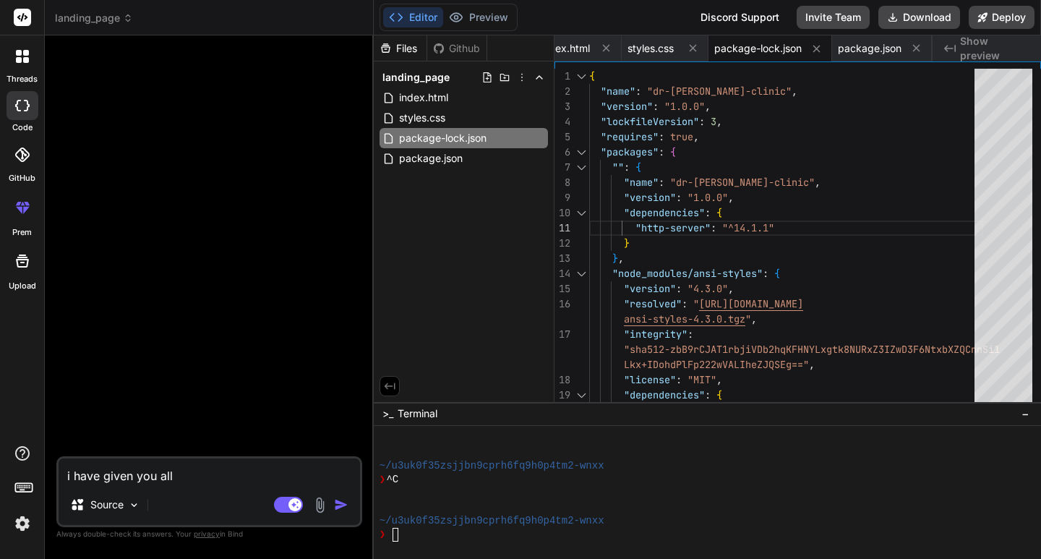
type textarea "x"
type textarea "i have given you all th"
type textarea "x"
type textarea "i have given you all the"
type textarea "x"
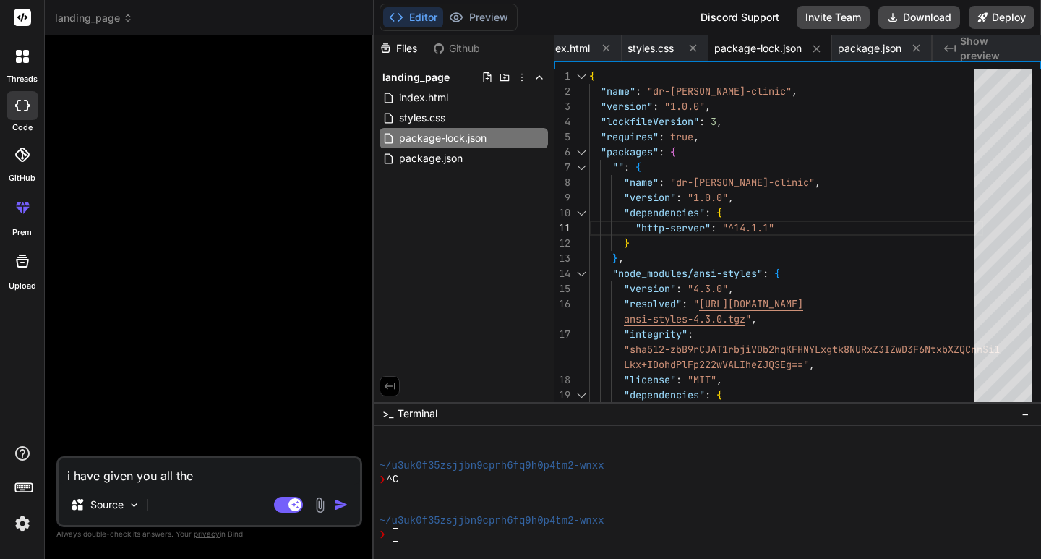
type textarea "i have given you all the"
type textarea "x"
type textarea "i have given you all the f"
type textarea "x"
type textarea "i have given you all the fi"
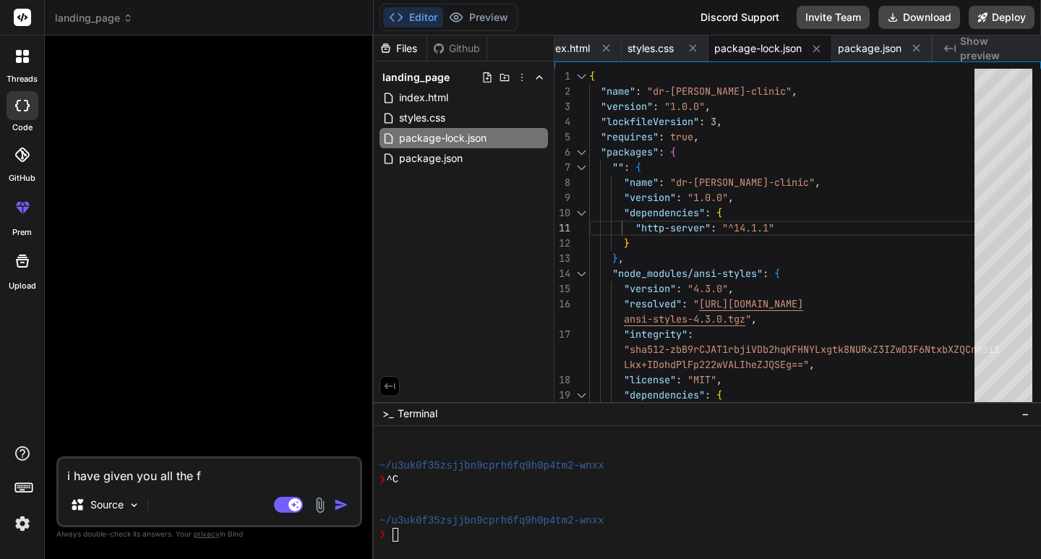
type textarea "x"
type textarea "i have given you all the fie"
type textarea "x"
type textarea "i have given you all the fi"
type textarea "x"
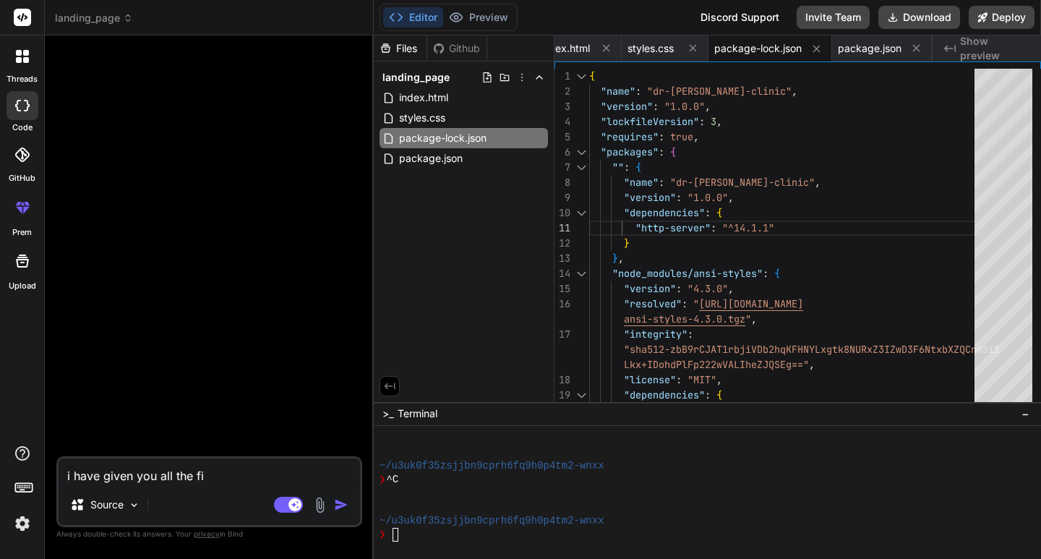
type textarea "i have given you all the fil"
type textarea "x"
type textarea "i have given you all the file"
type textarea "x"
type textarea "i have given you all the files"
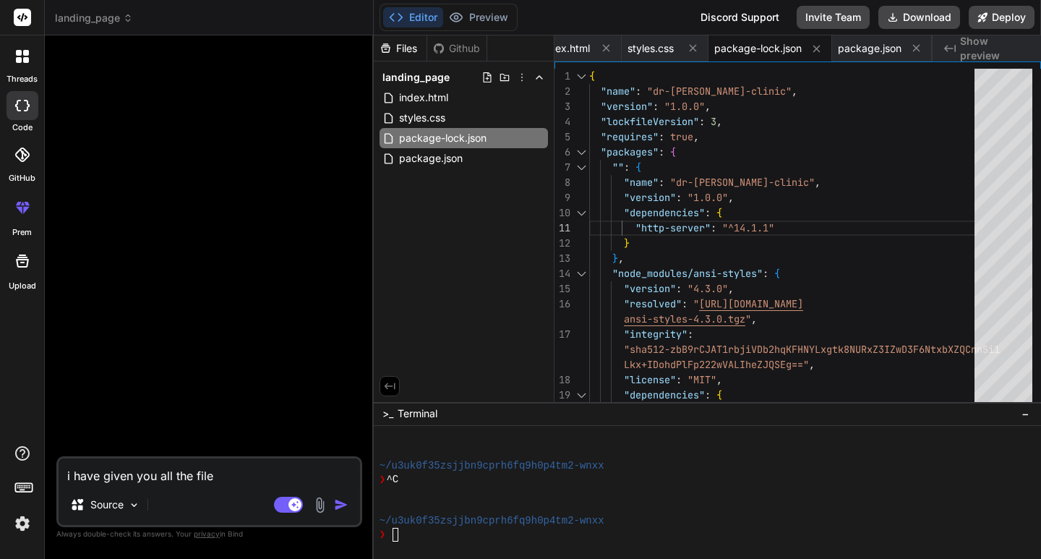
type textarea "x"
type textarea "i have given you all the files"
type textarea "x"
type textarea "i have given you all the files ,"
type textarea "x"
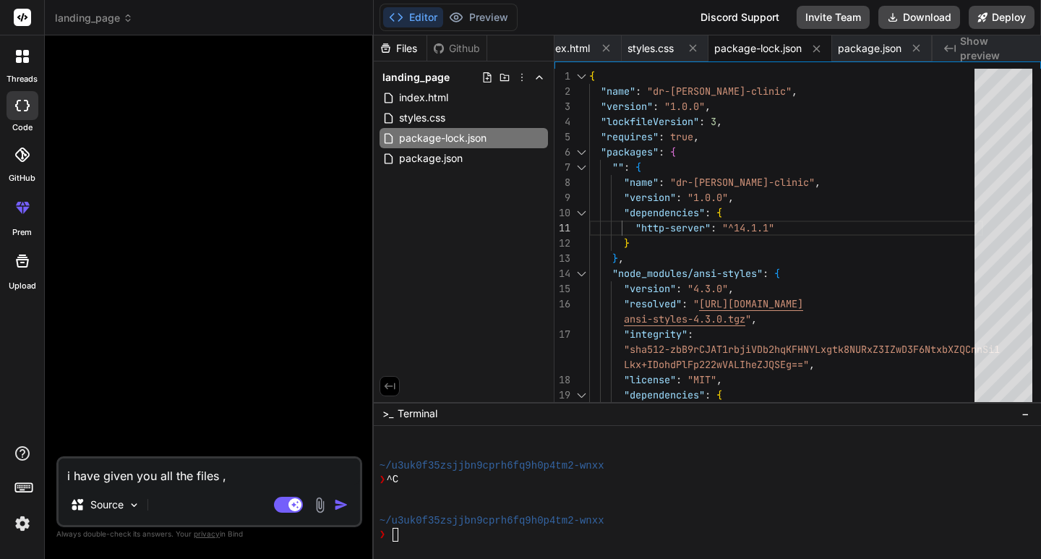
type textarea "i have given you all the files ,"
type textarea "x"
type textarea "i have given you all the files , f"
type textarea "x"
type textarea "i have given you all the files , fi"
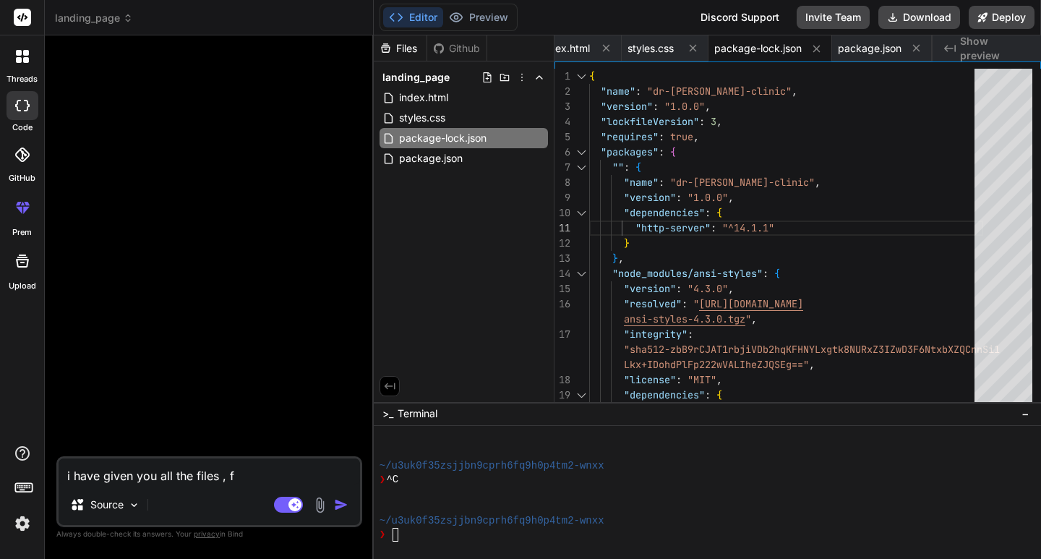
type textarea "x"
type textarea "i have given you all the files , fir"
type textarea "x"
type textarea "i have given you all the files , firs"
type textarea "x"
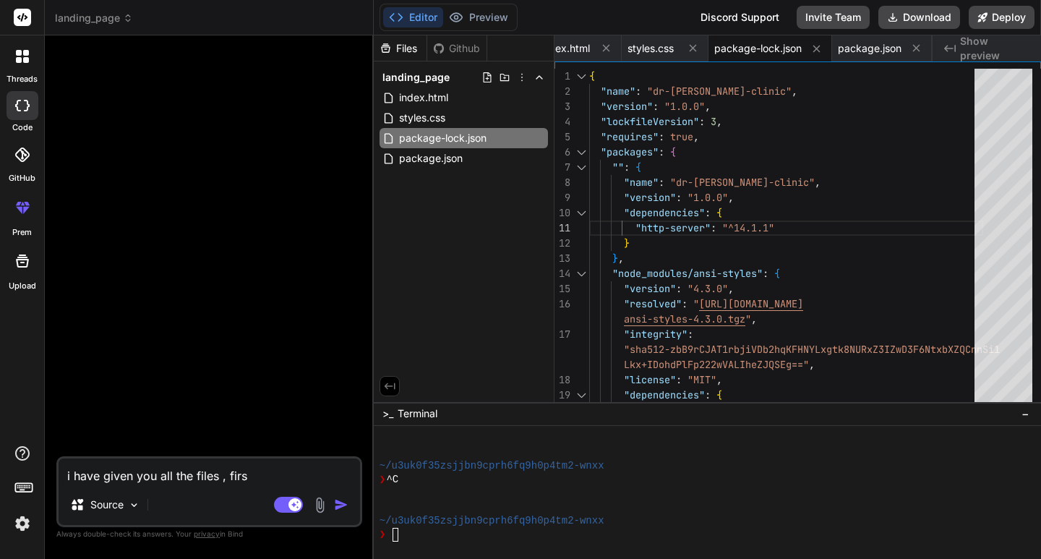
type textarea "i have given you all the files , first"
type textarea "x"
type textarea "i have given you all the files , first"
type textarea "x"
type textarea "i have given you all the files , first r"
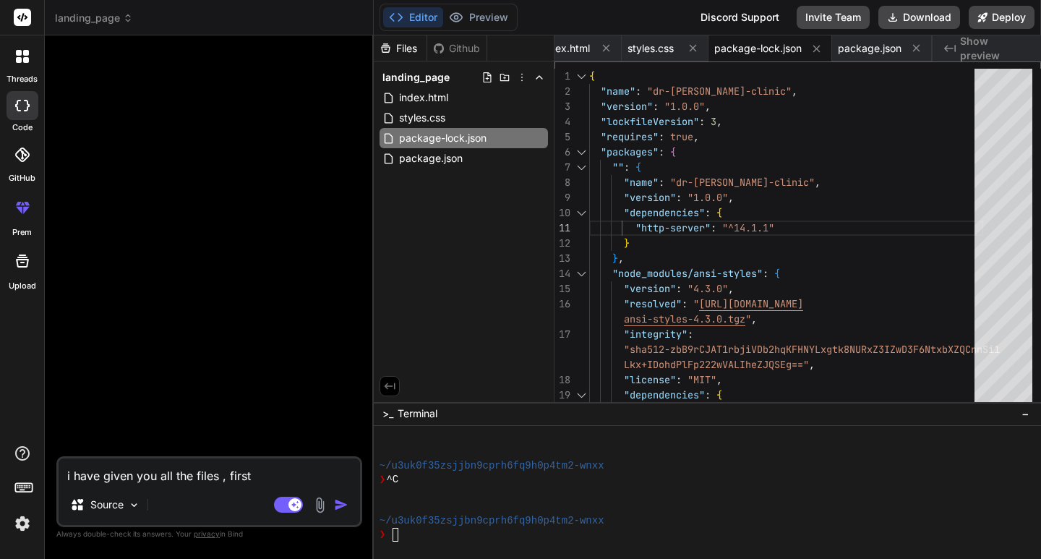
type textarea "x"
type textarea "i have given you all the files , first ru"
type textarea "x"
type textarea "i have given you all the files , first run"
type textarea "x"
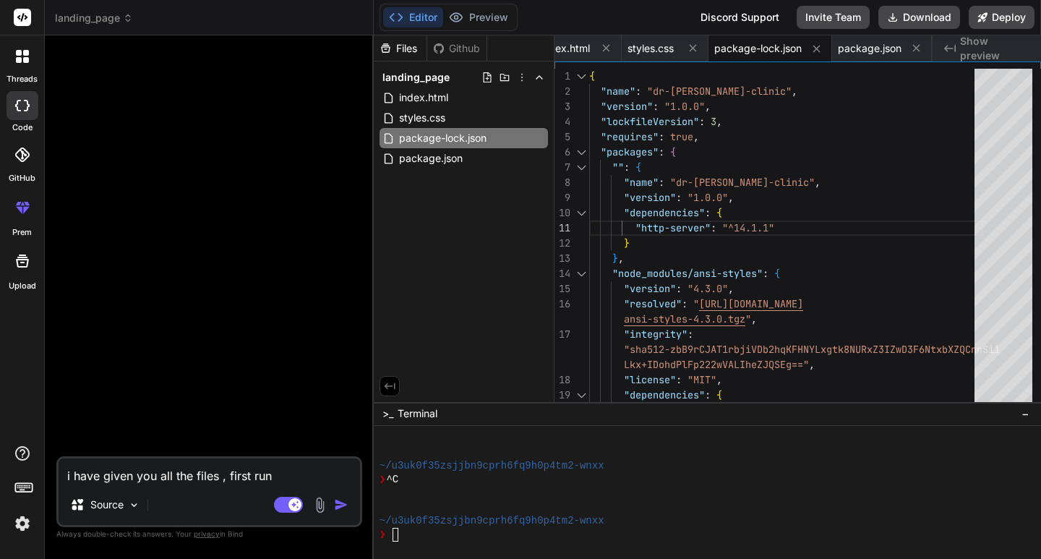
type textarea "i have given you all the files , first run"
type textarea "x"
type textarea "i have given you all the files , first run t"
type textarea "x"
type textarea "i have given you all the files , first run th"
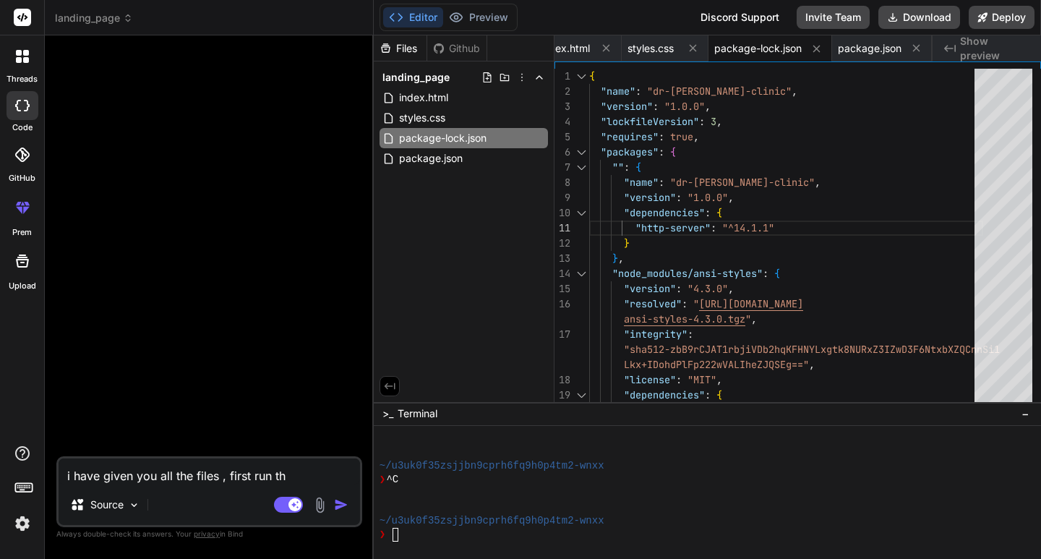
type textarea "x"
type textarea "i have given you all the files , first run the"
type textarea "x"
type textarea "i have given you all the files , first run the"
type textarea "x"
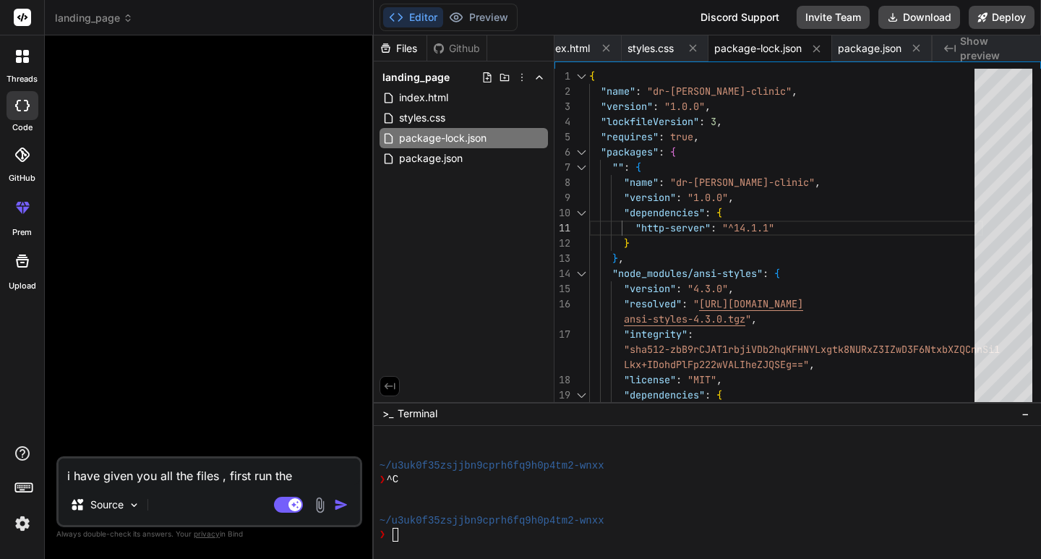
type textarea "i have given you all the files , first run the p"
type textarea "x"
type textarea "i have given you all the files , first run the pr"
type textarea "x"
type textarea "i have given you all the files , first run the pro"
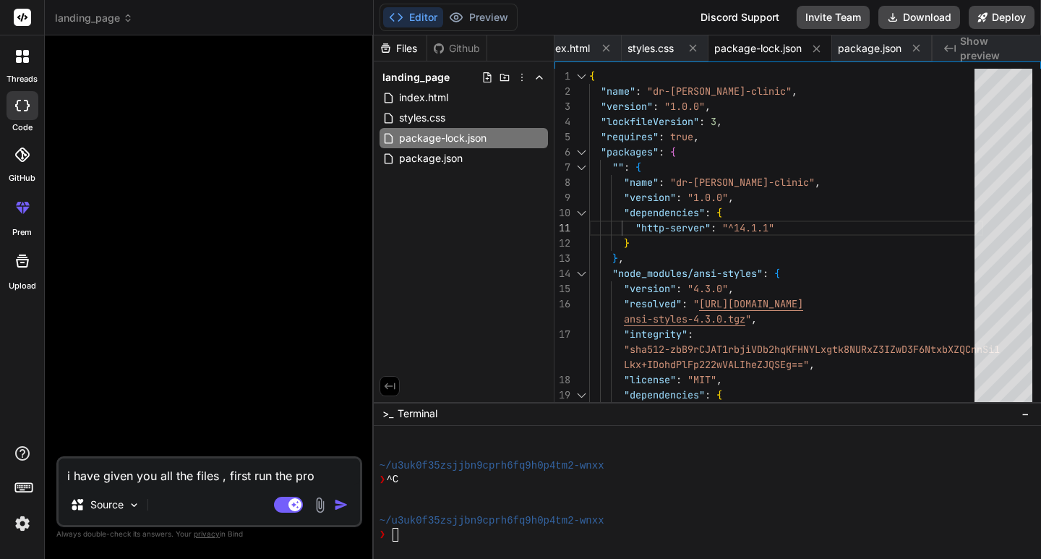
type textarea "x"
type textarea "i have given you all the files , first run the proj"
type textarea "x"
type textarea "i have given you all the files , first run the proje"
type textarea "x"
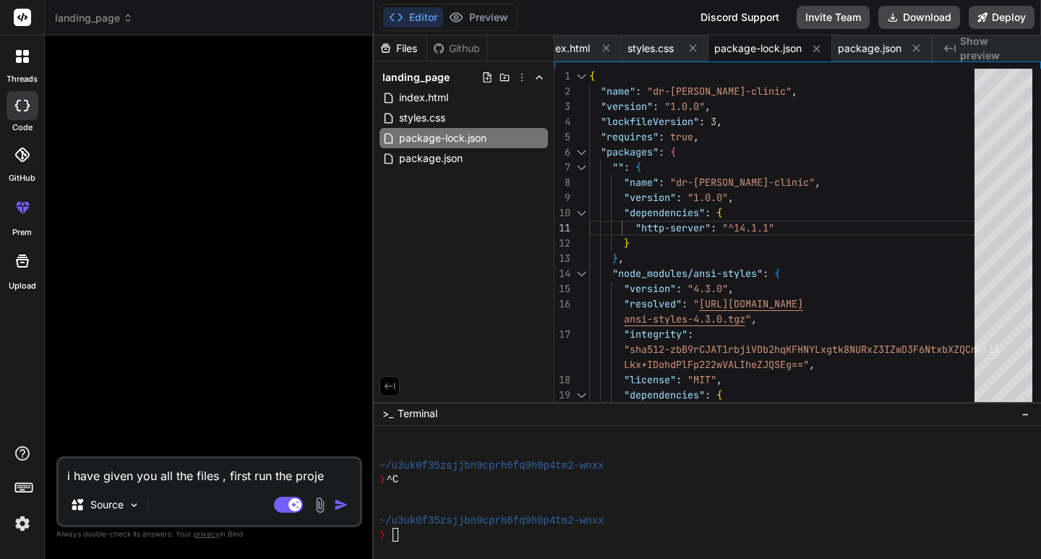
type textarea "i have given you all the files , first run the projec"
type textarea "x"
type textarea "i have given you all the files , first run the project"
type textarea "x"
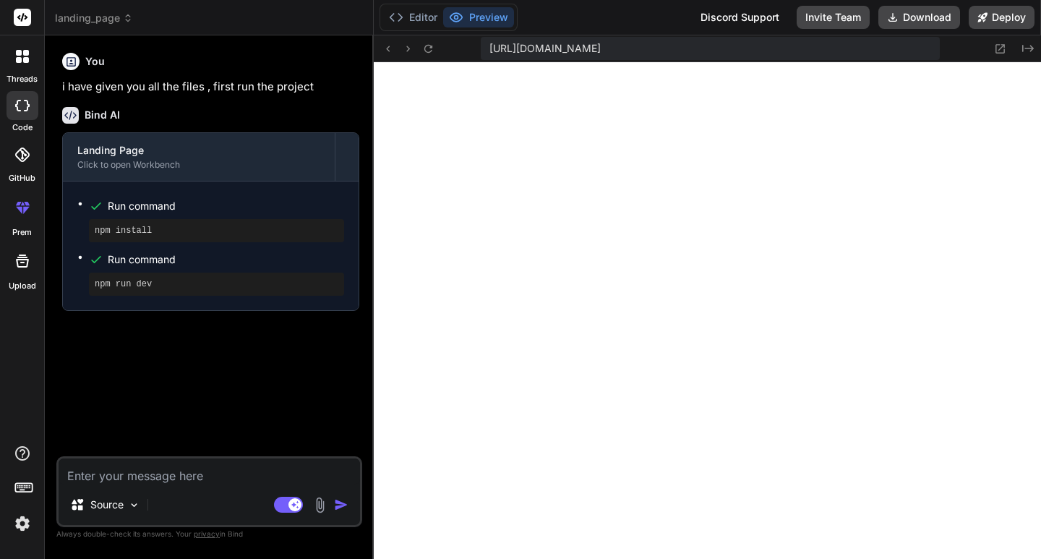
scroll to position [1923, 0]
click at [496, 17] on button "Preview" at bounding box center [478, 17] width 71 height 20
click at [1003, 49] on icon at bounding box center [1000, 49] width 12 height 12
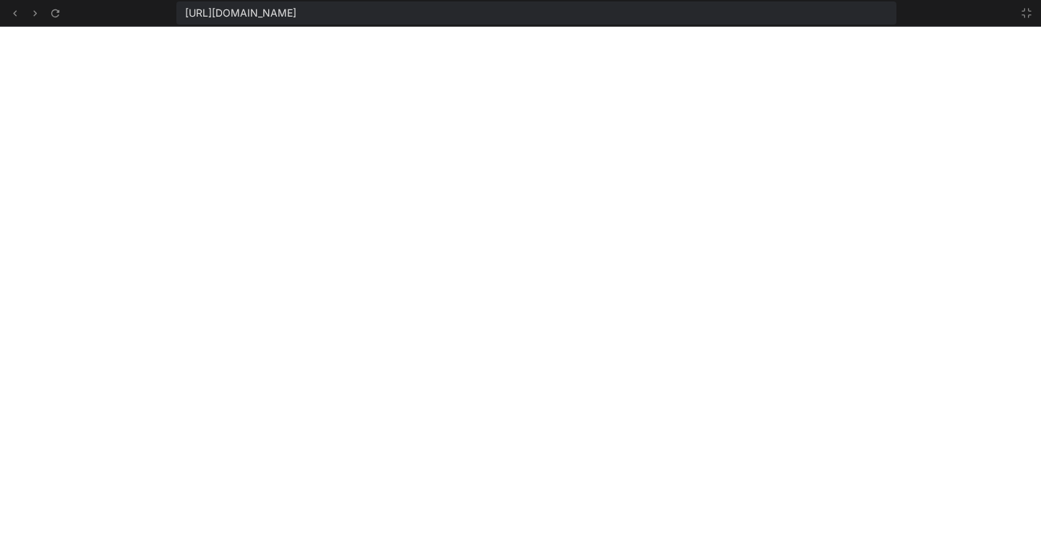
scroll to position [2418, 0]
click at [1031, 7] on icon at bounding box center [1027, 13] width 12 height 12
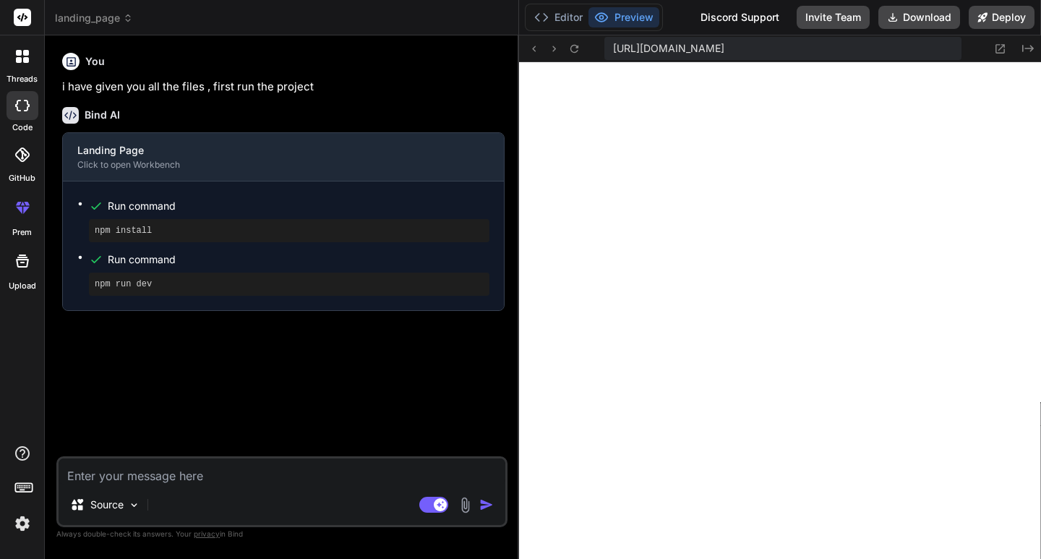
type textarea "x"
type textarea ""version": "1.0.0", "dependencies": { "http-server": "^14.1.1" } }, "node_modul…"
type textarea "x"
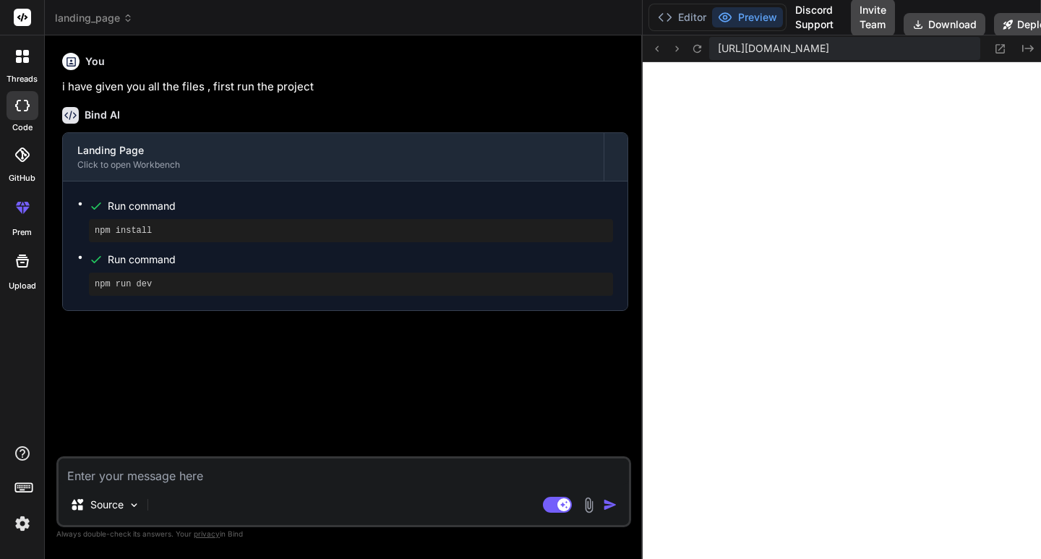
drag, startPoint x: 373, startPoint y: 242, endPoint x: 810, endPoint y: 244, distance: 436.7
click at [639, 275] on div "Bind AI Web Search Created with Pixso. Code Generator You i have given you all …" at bounding box center [344, 296] width 598 height 523
click at [639, 274] on div "Bind AI Web Search Created with Pixso. Code Generator You i have given you all …" at bounding box center [344, 296] width 598 height 523
click at [354, 470] on textarea at bounding box center [344, 471] width 570 height 26
type textarea "b"
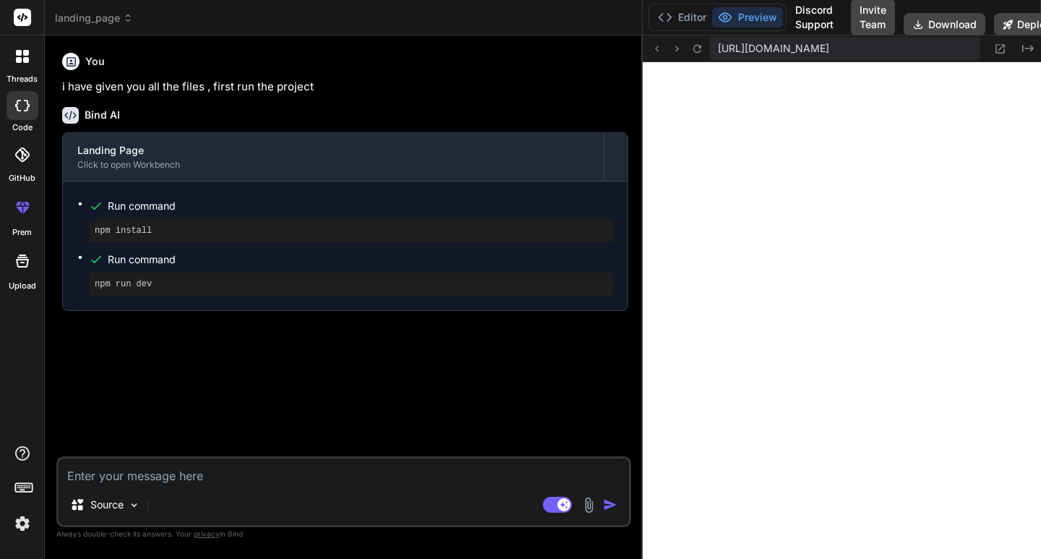
type textarea "x"
type textarea "bu"
type textarea "x"
type textarea "but"
type textarea "x"
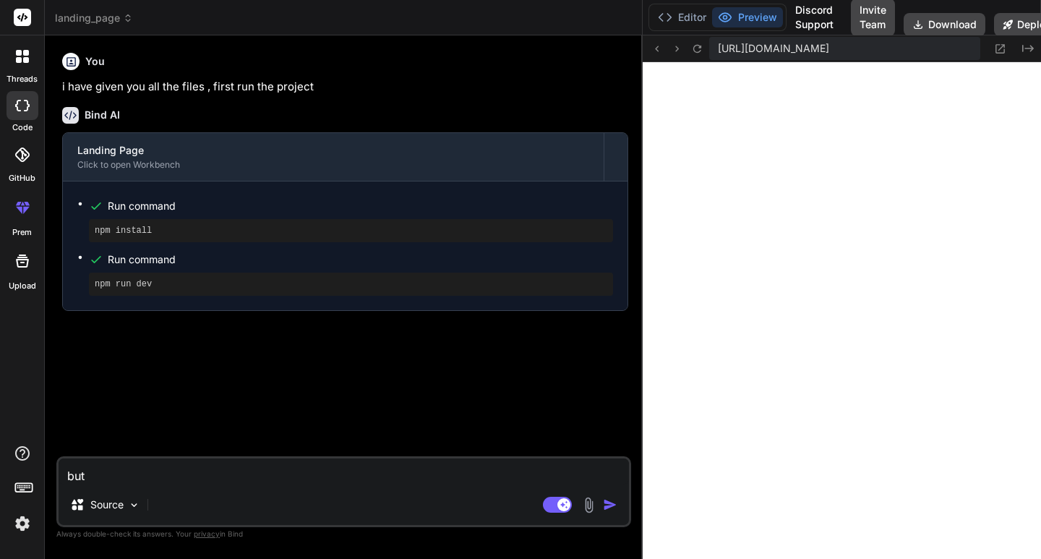
type textarea "but"
type textarea "x"
type textarea "but m"
type textarea "x"
type textarea "but me"
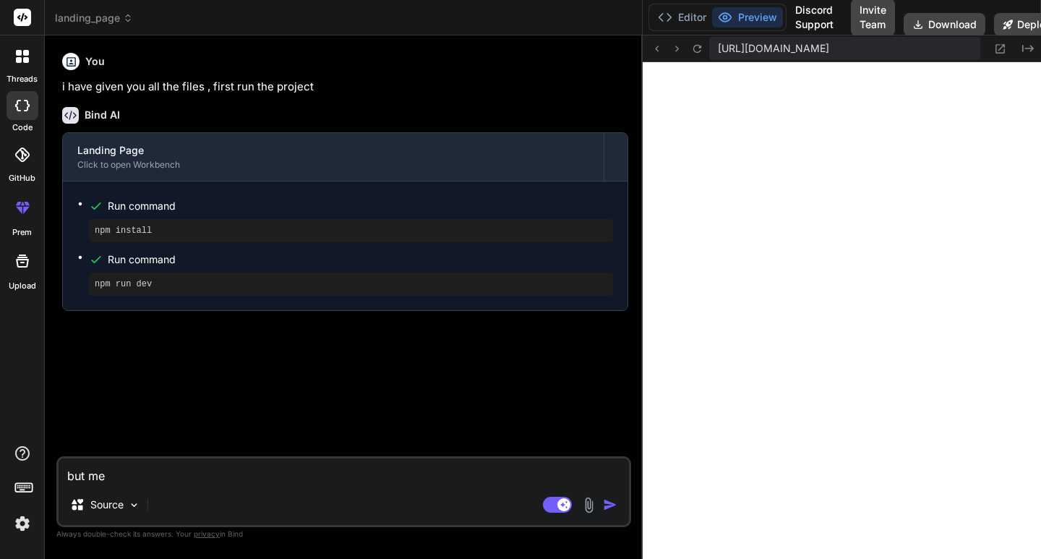
type textarea "x"
type textarea "but mea"
type textarea "x"
type textarea "but me"
type textarea "x"
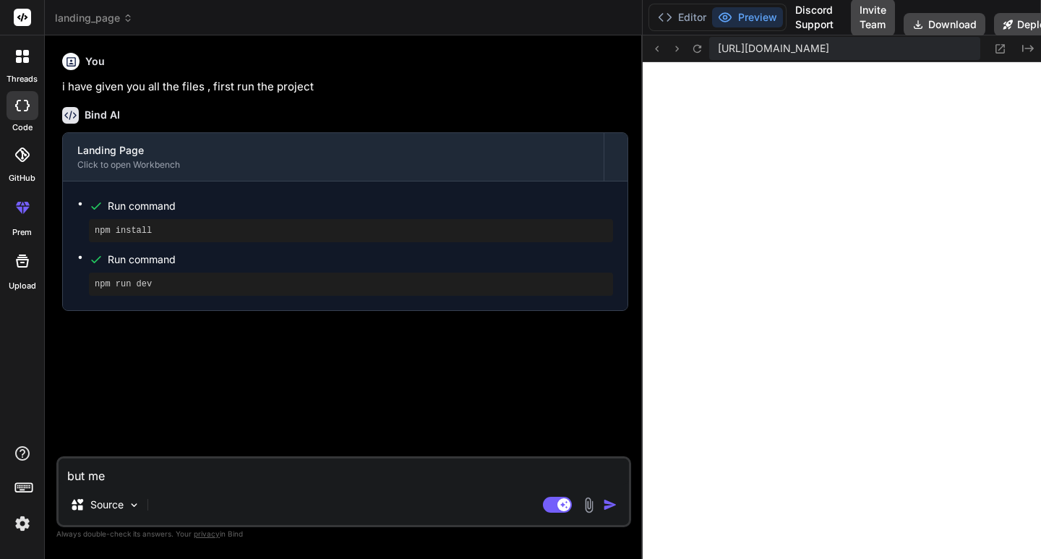
type textarea "but m"
type textarea "x"
type textarea "but"
type textarea "x"
type textarea "but"
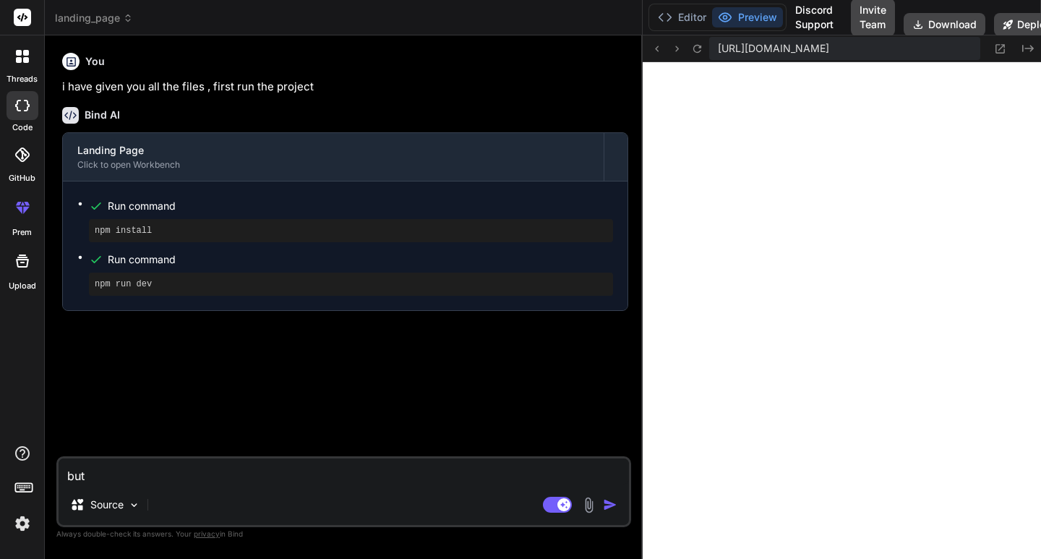
type textarea "x"
type textarea "bu"
type textarea "x"
type textarea "b"
type textarea "x"
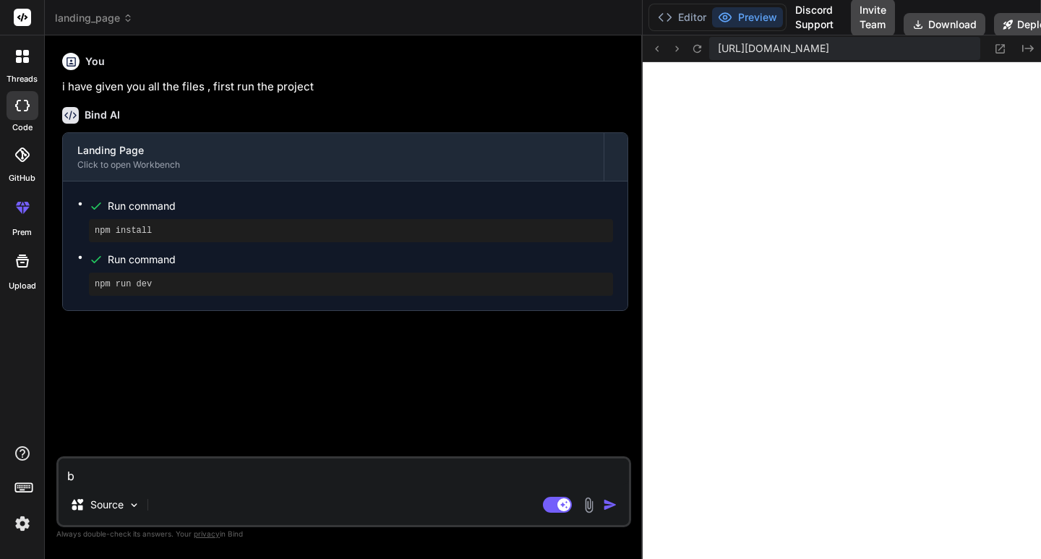
type textarea "x"
type textarea "b"
type textarea "x"
type textarea "bu"
type textarea "x"
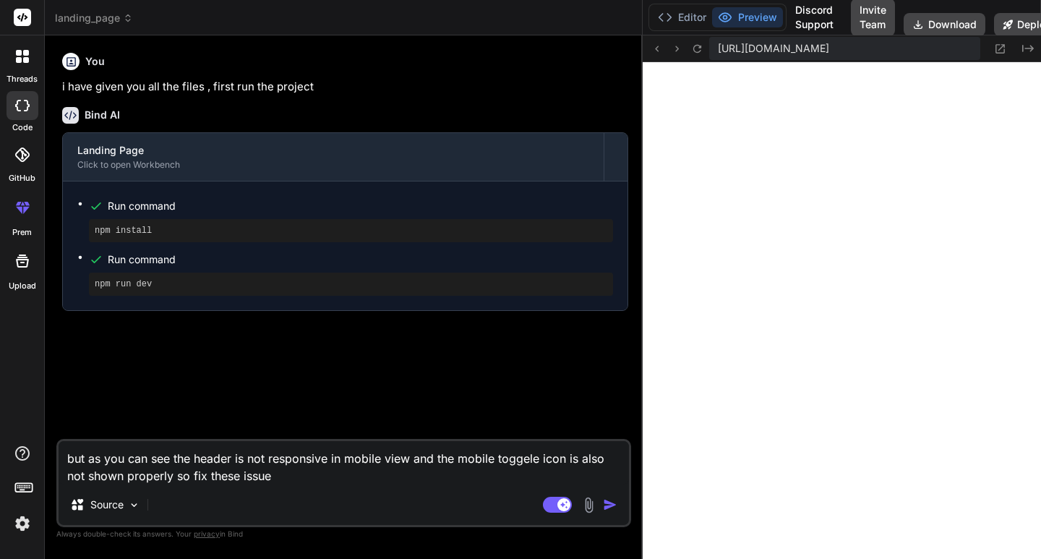
click at [604, 504] on img "button" at bounding box center [610, 504] width 14 height 14
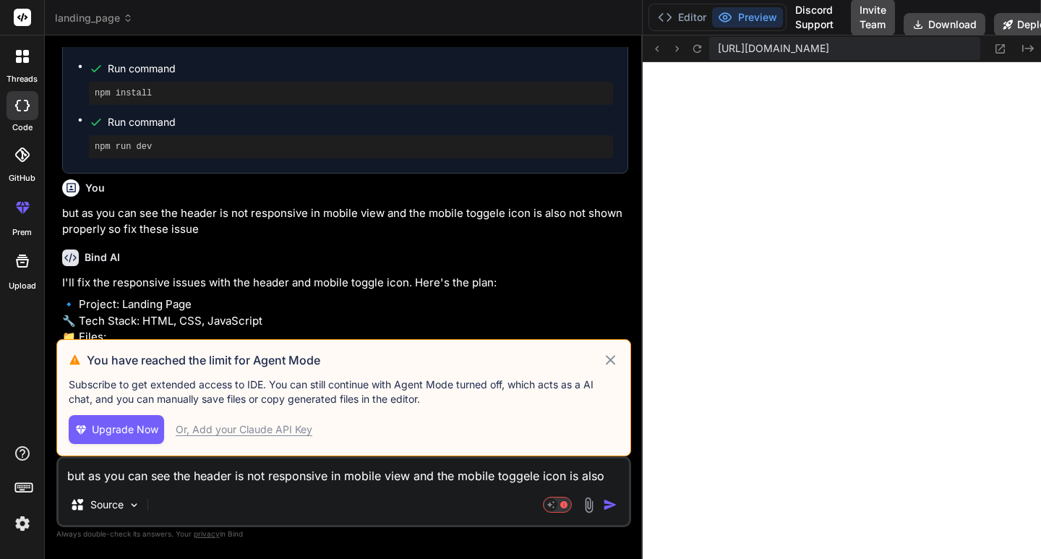
scroll to position [204, 0]
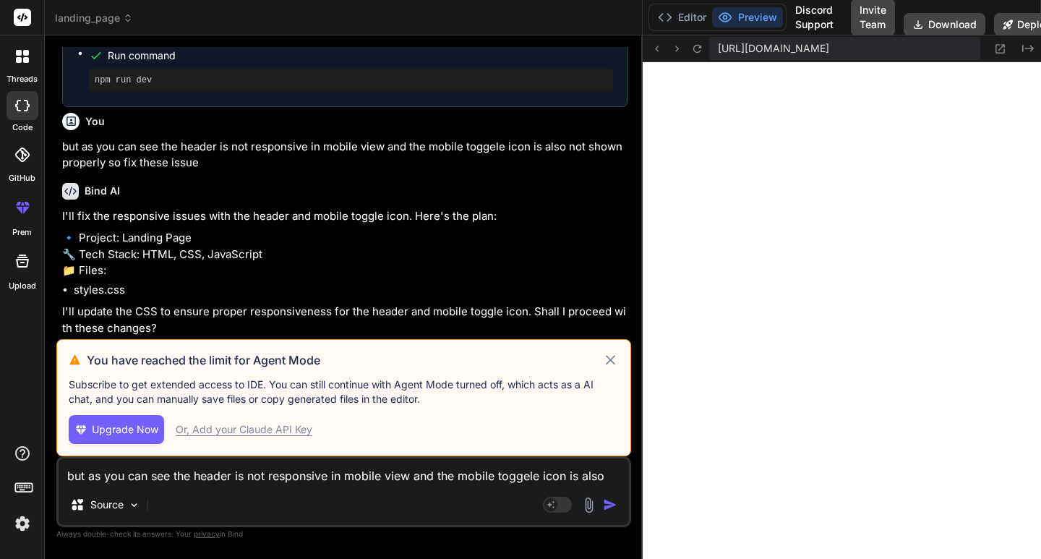
click at [608, 360] on icon at bounding box center [610, 359] width 17 height 17
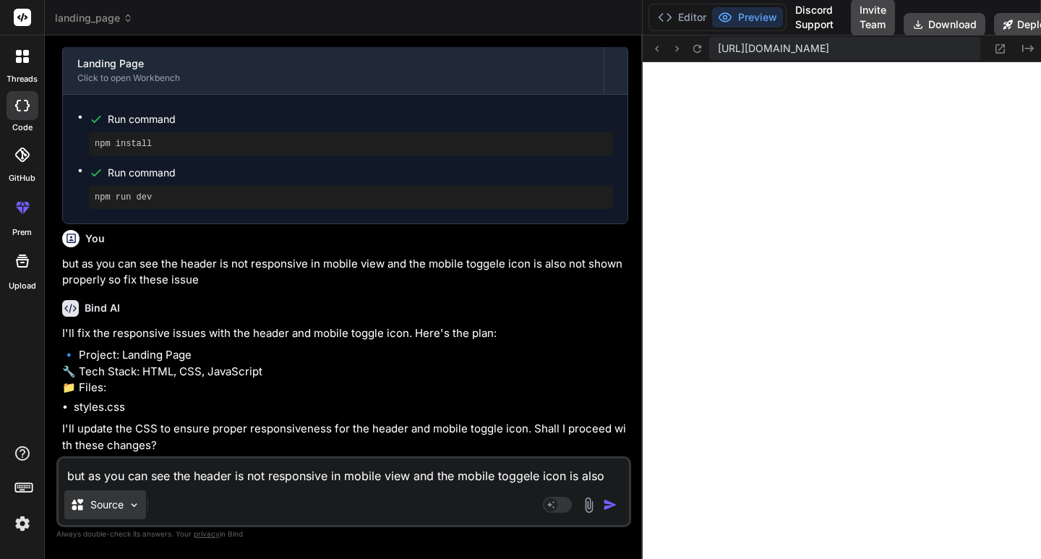
click at [126, 509] on div "Source" at bounding box center [105, 504] width 82 height 29
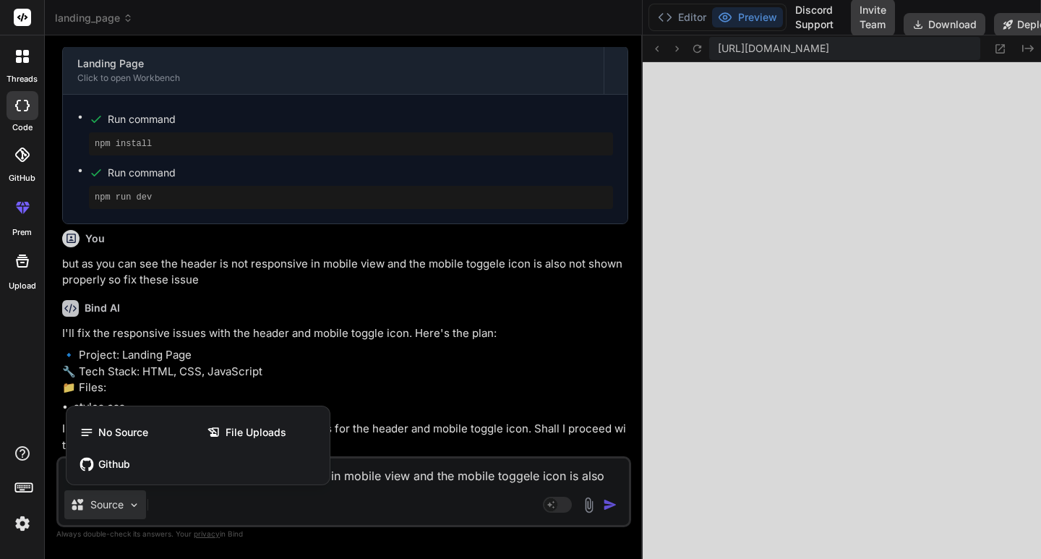
drag, startPoint x: 401, startPoint y: 471, endPoint x: 537, endPoint y: 528, distance: 147.4
click at [402, 471] on div at bounding box center [520, 279] width 1041 height 559
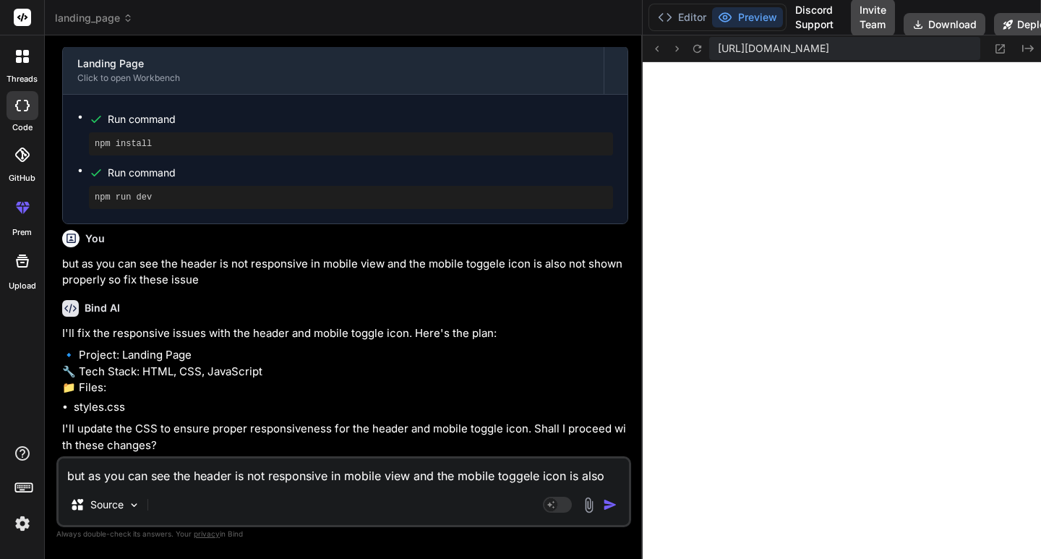
click at [606, 506] on img "button" at bounding box center [610, 504] width 14 height 14
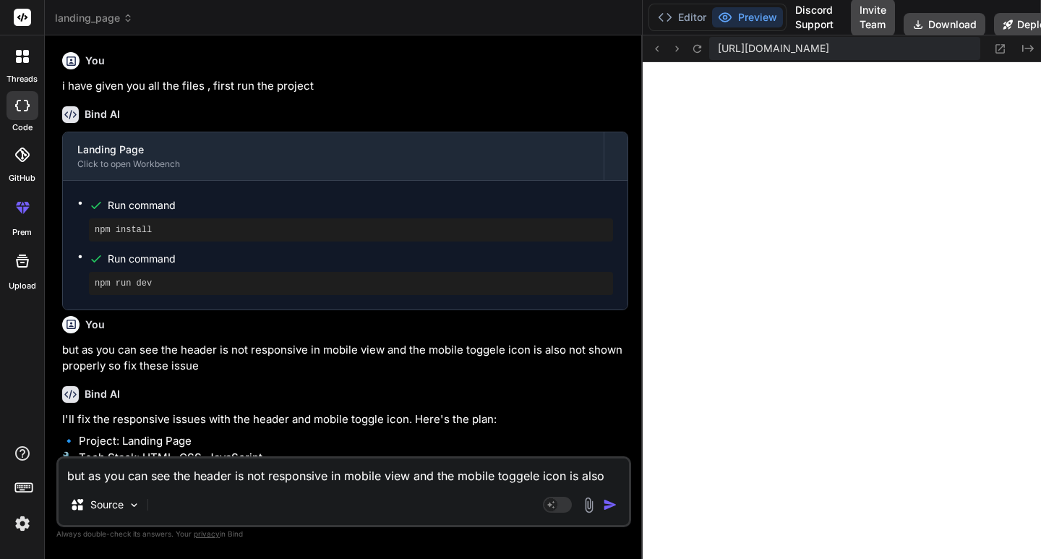
scroll to position [0, 0]
click at [108, 15] on span "landing_page" at bounding box center [94, 18] width 78 height 14
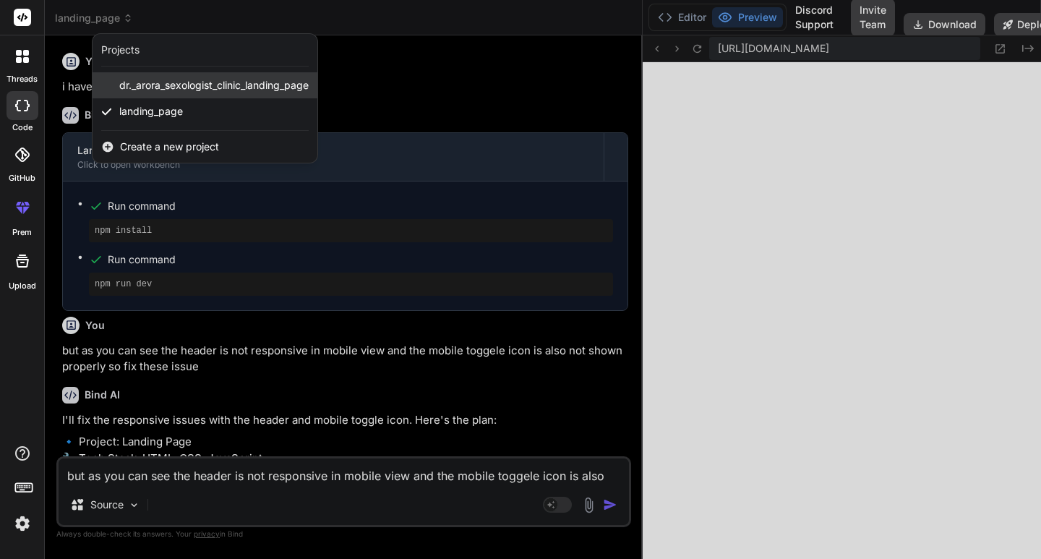
click at [163, 82] on span "dr._arora_sexologist_clinic_landing_page" at bounding box center [213, 85] width 189 height 14
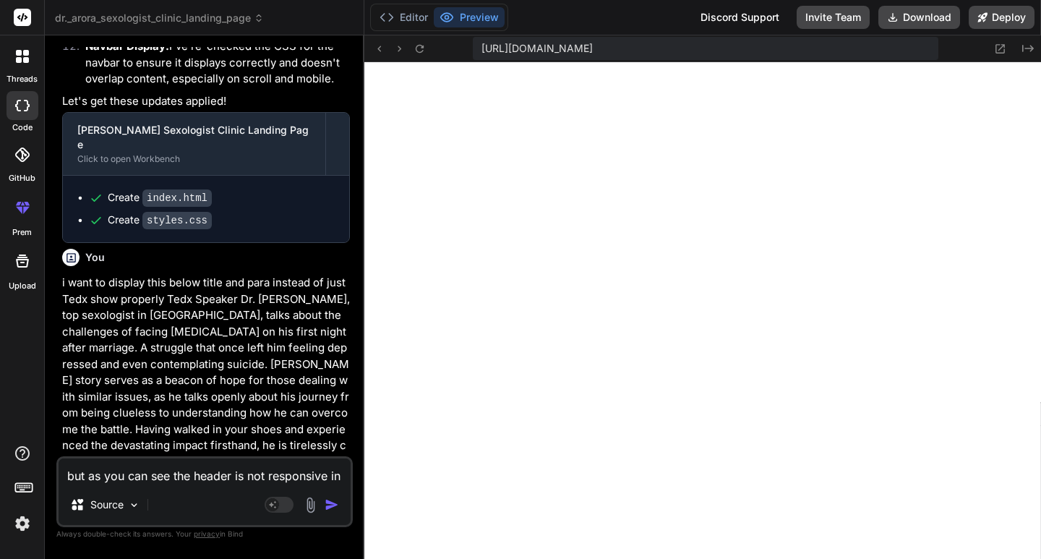
scroll to position [4245, 0]
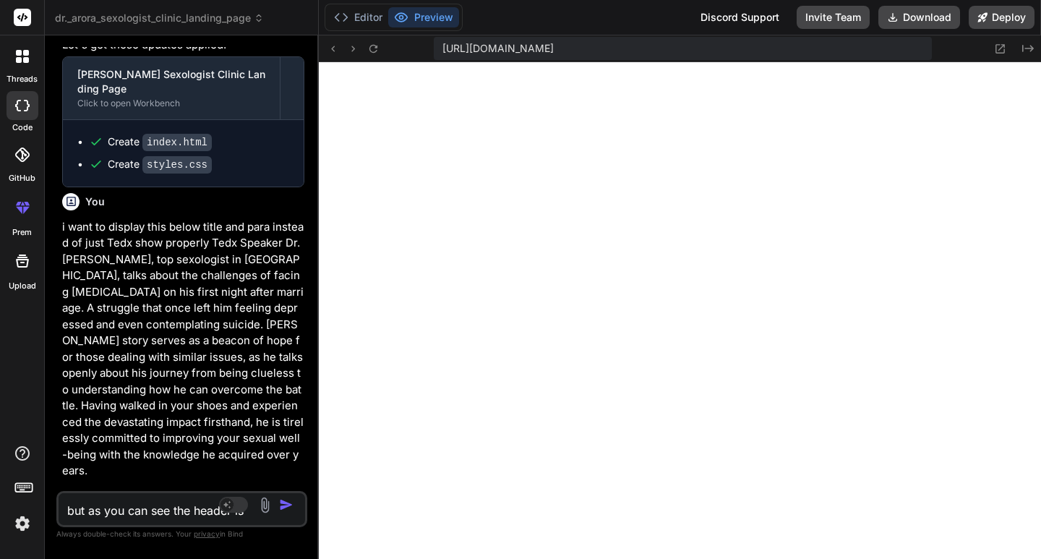
drag, startPoint x: 641, startPoint y: 228, endPoint x: 286, endPoint y: 228, distance: 355.0
click at [286, 228] on div "Bind AI Web Search Created with Pixso. Code Generator You now again the , navba…" at bounding box center [182, 296] width 274 height 523
click at [1007, 45] on button at bounding box center [1000, 48] width 17 height 17
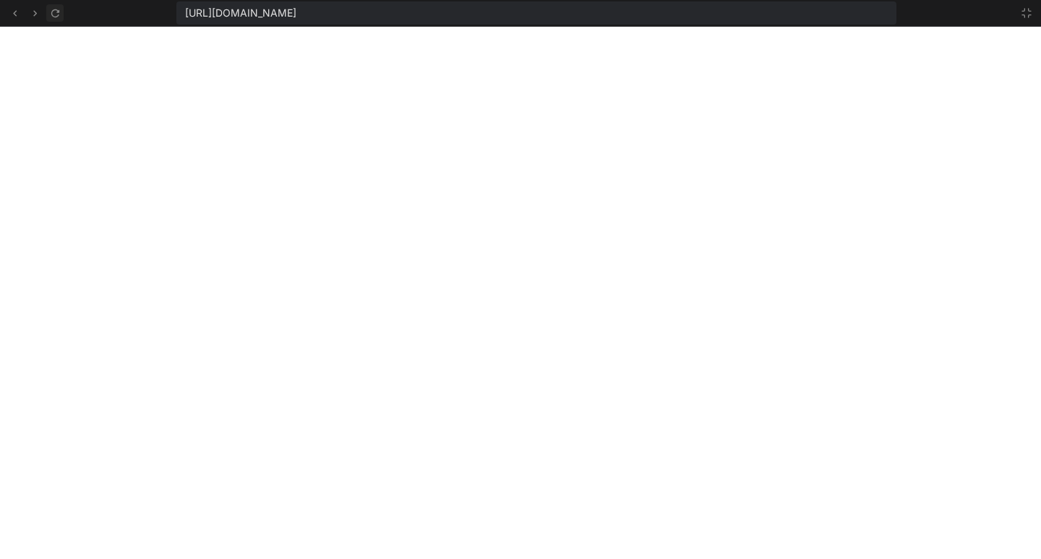
click at [61, 12] on icon at bounding box center [55, 13] width 12 height 12
click at [58, 16] on icon at bounding box center [55, 13] width 8 height 8
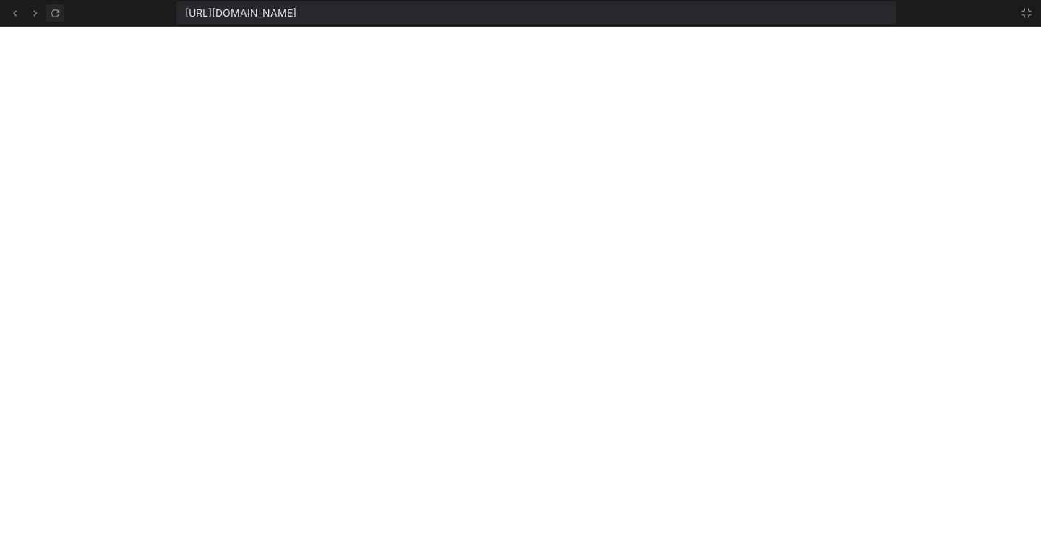
click at [58, 16] on icon at bounding box center [55, 13] width 8 height 8
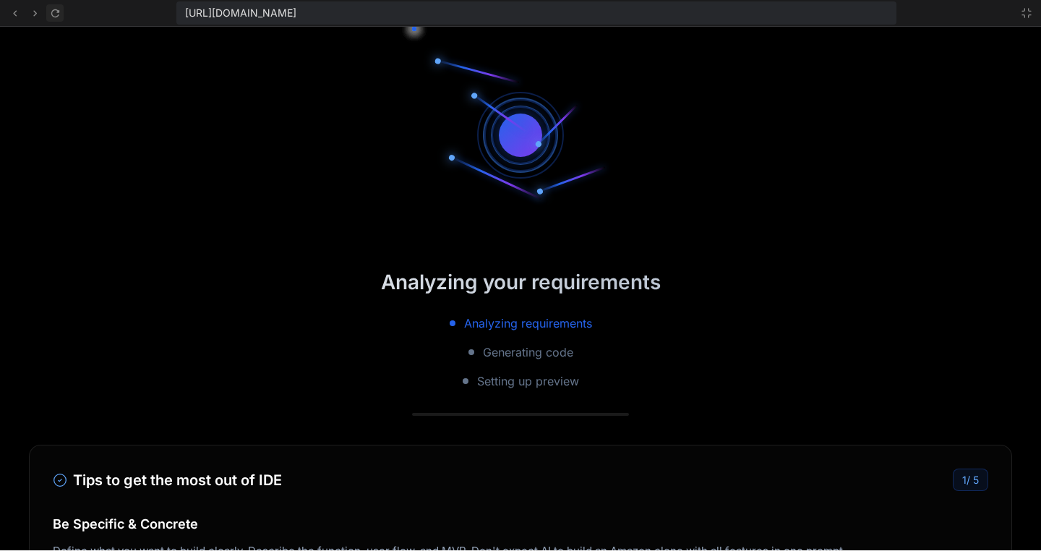
click at [58, 16] on icon at bounding box center [55, 13] width 8 height 8
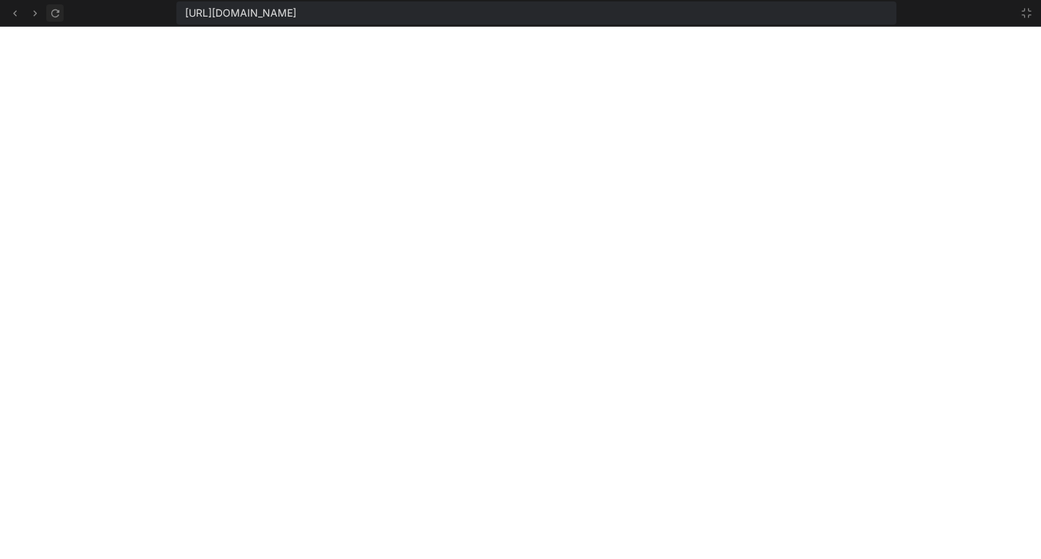
click at [58, 16] on icon at bounding box center [55, 13] width 8 height 8
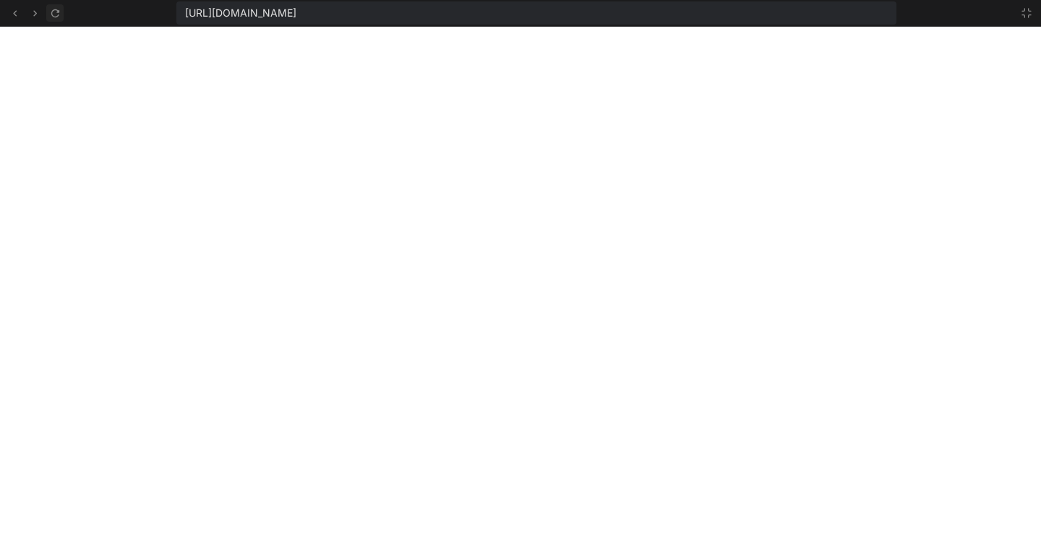
click at [58, 16] on icon at bounding box center [55, 13] width 8 height 8
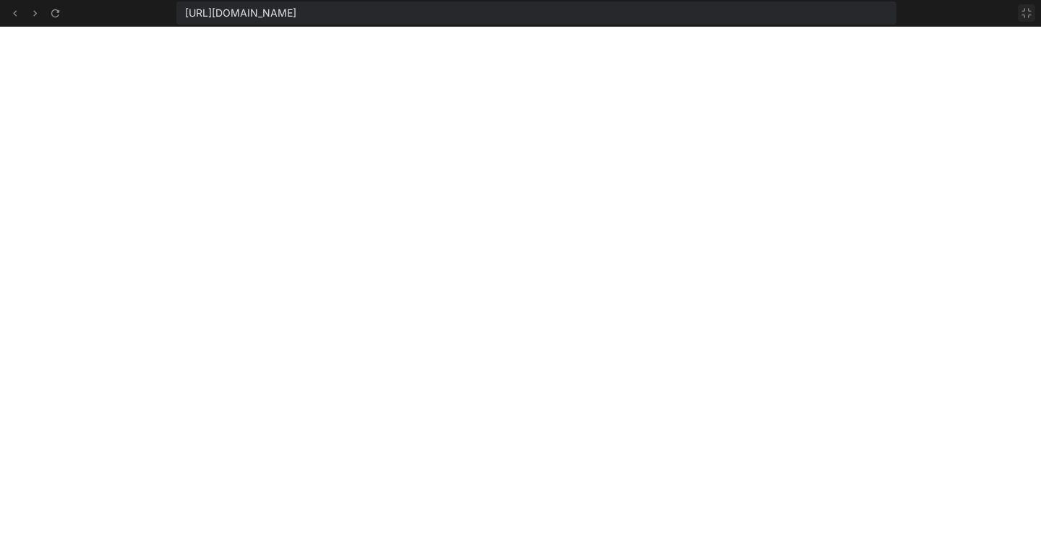
click at [1035, 12] on button at bounding box center [1026, 12] width 17 height 17
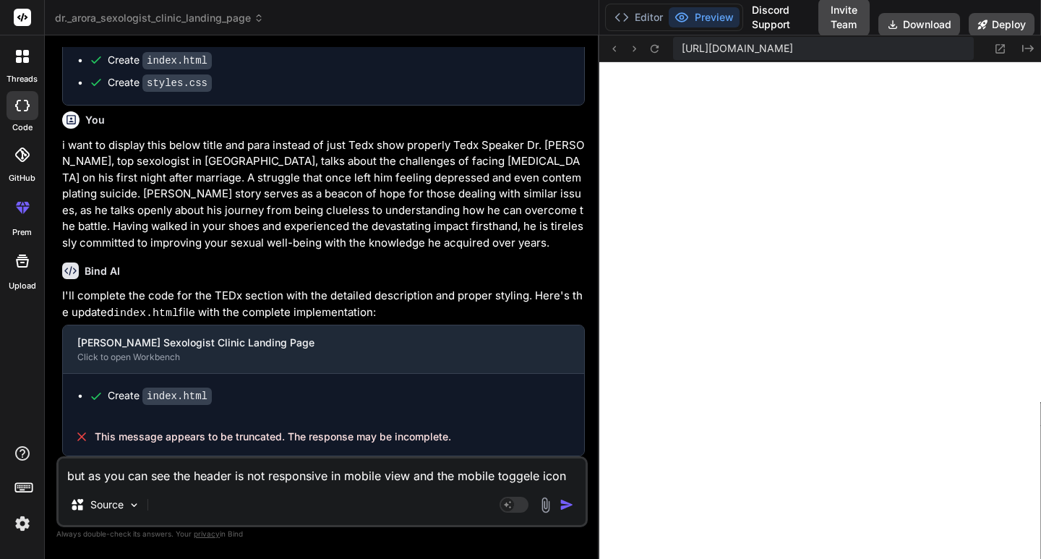
scroll to position [2442, 0]
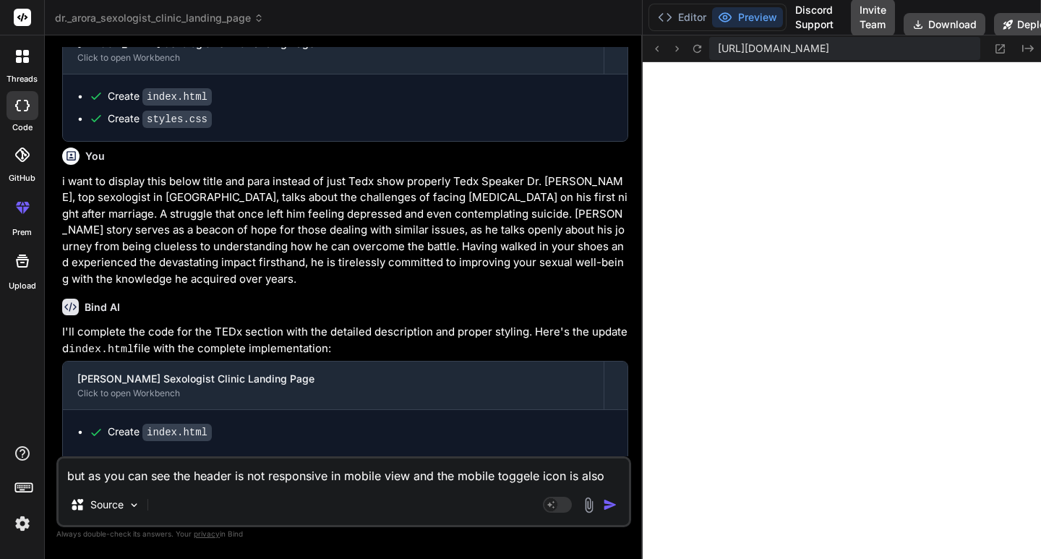
drag, startPoint x: 317, startPoint y: 161, endPoint x: 662, endPoint y: 200, distance: 347.8
